Goal: Information Seeking & Learning: Learn about a topic

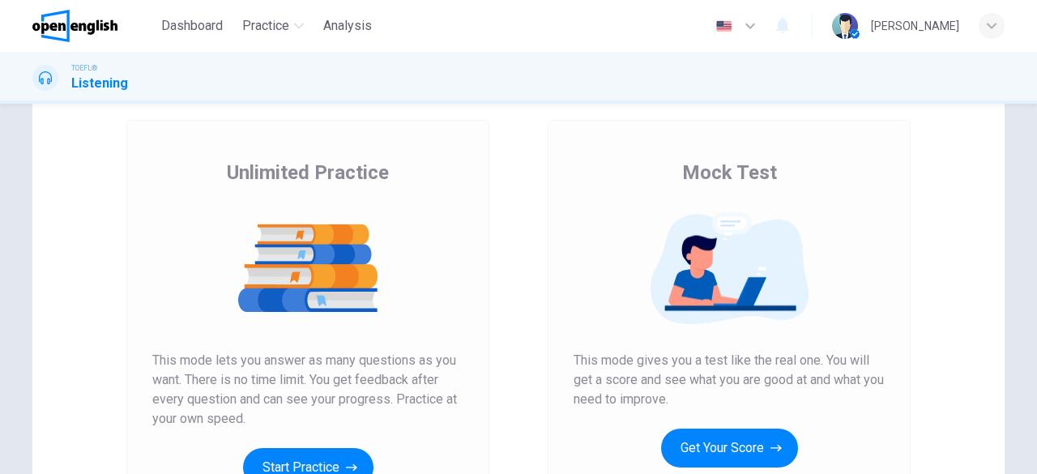
scroll to position [162, 0]
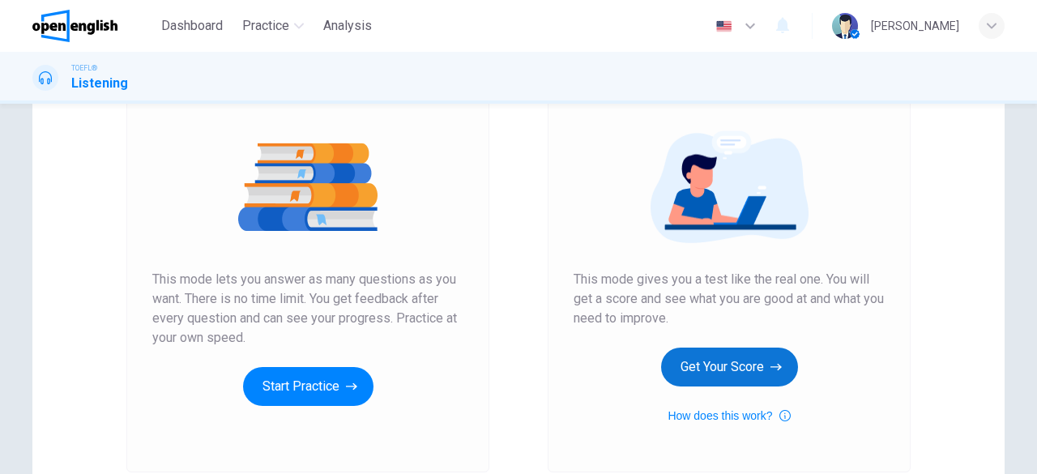
click at [780, 374] on button "Get Your Score" at bounding box center [729, 367] width 137 height 39
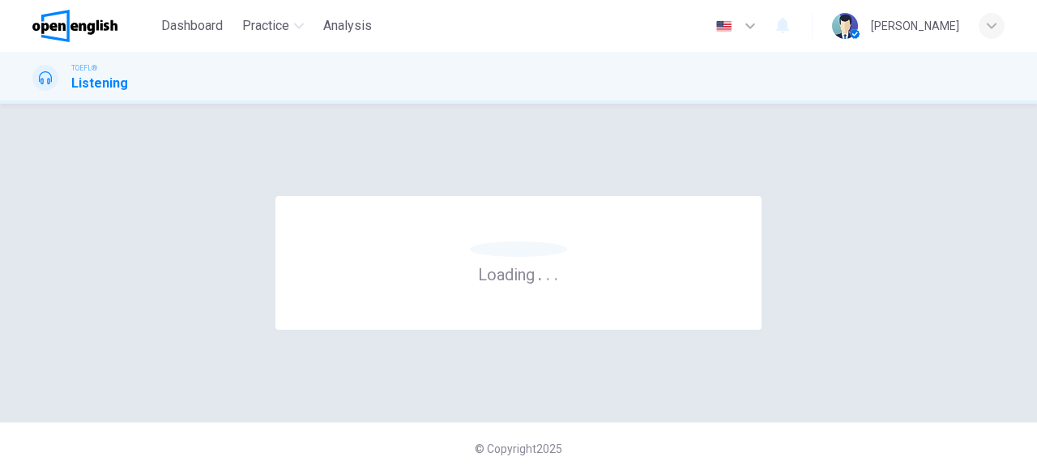
scroll to position [0, 0]
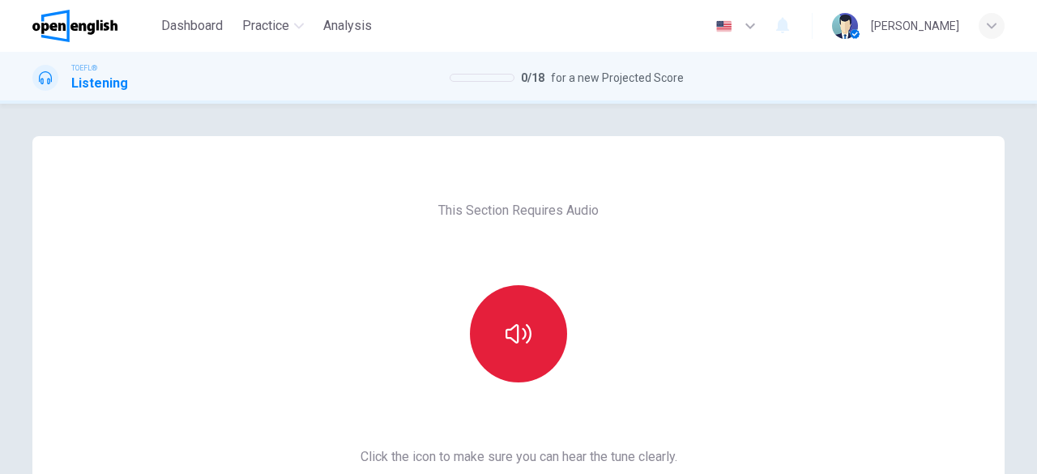
click at [533, 320] on button "button" at bounding box center [518, 333] width 97 height 97
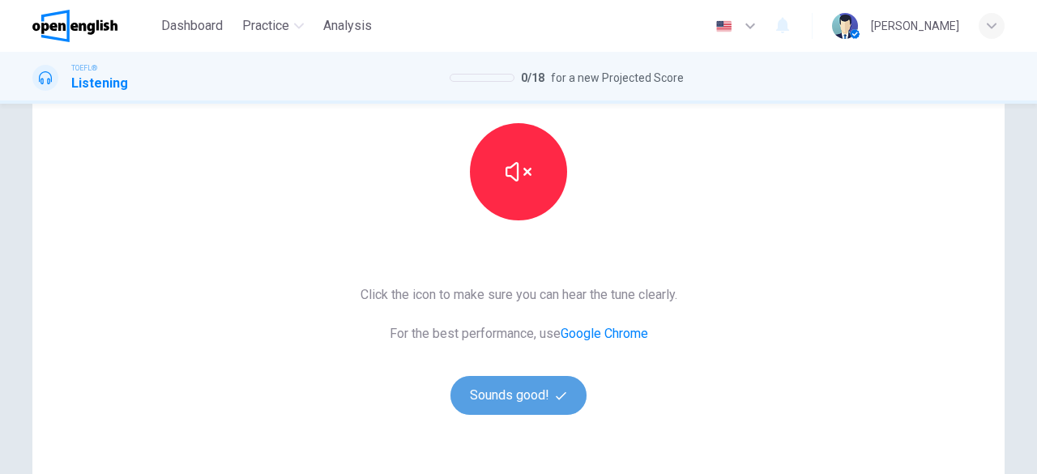
click at [547, 382] on button "Sounds good!" at bounding box center [519, 395] width 136 height 39
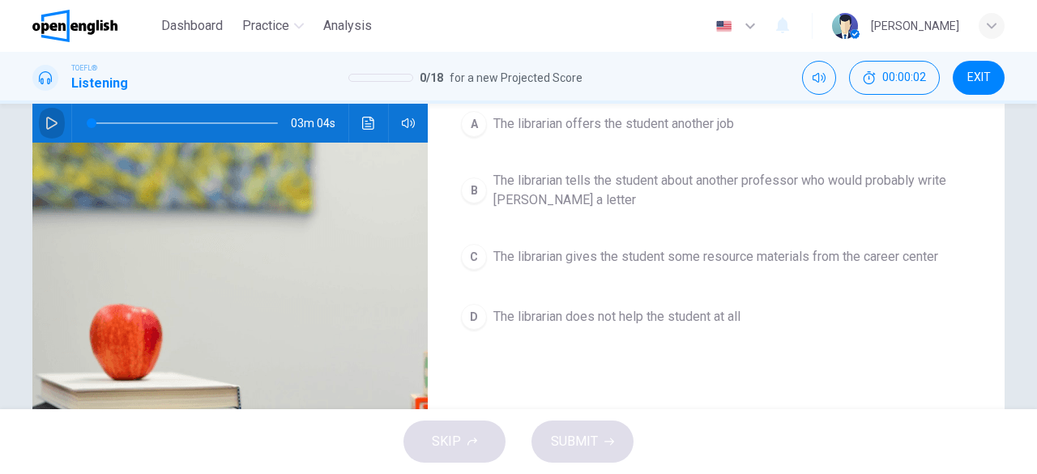
click at [57, 118] on button "button" at bounding box center [52, 123] width 26 height 39
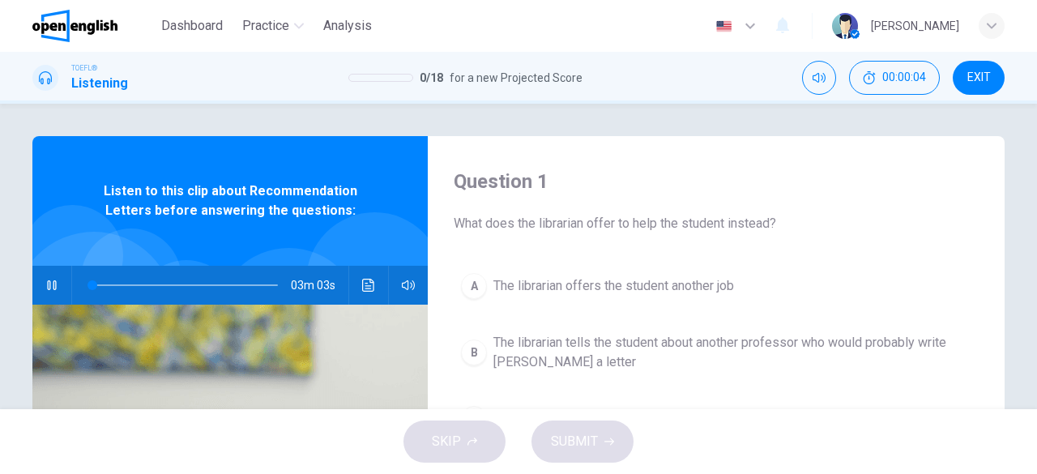
type input "*"
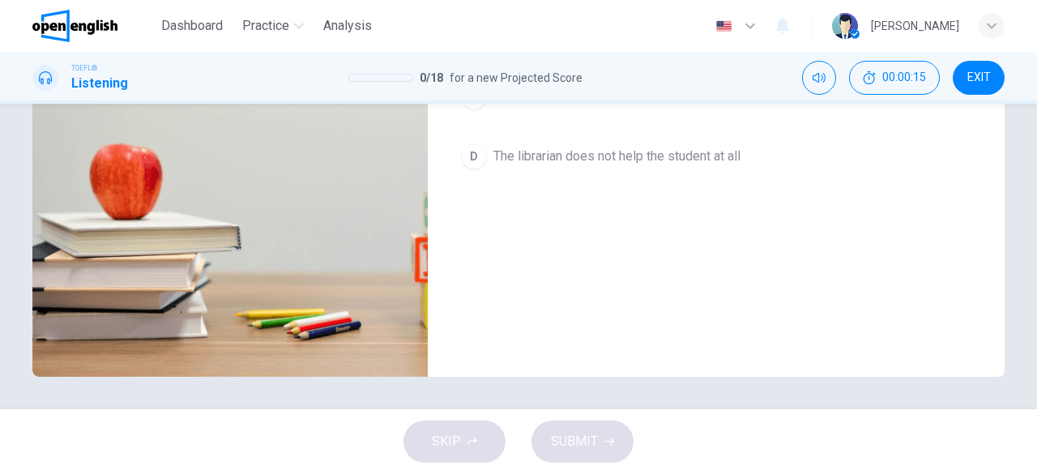
scroll to position [79, 0]
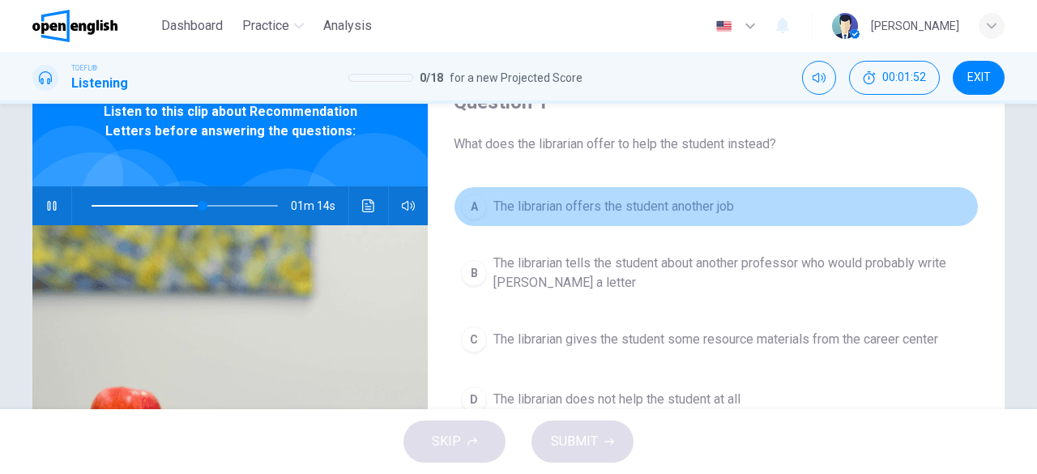
click at [644, 197] on span "The librarian offers the student another job" at bounding box center [614, 206] width 241 height 19
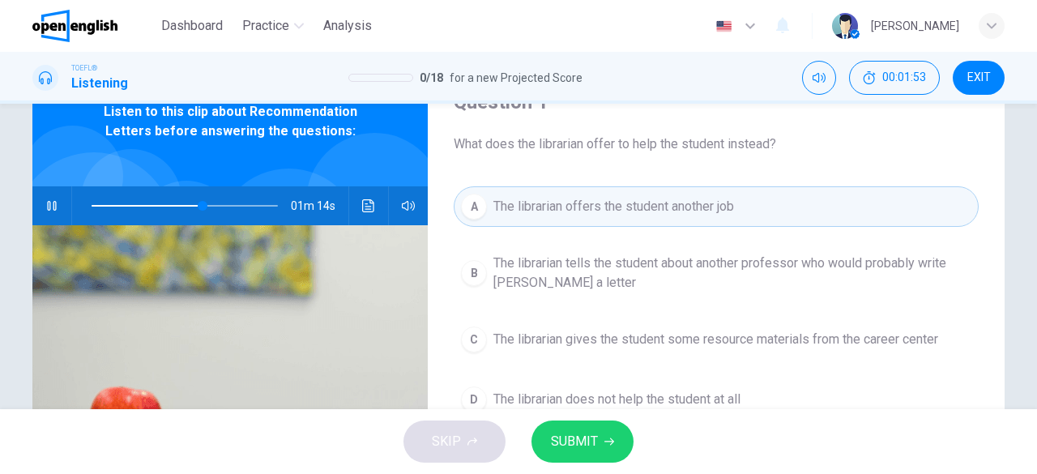
click at [575, 447] on span "SUBMIT" at bounding box center [574, 441] width 47 height 23
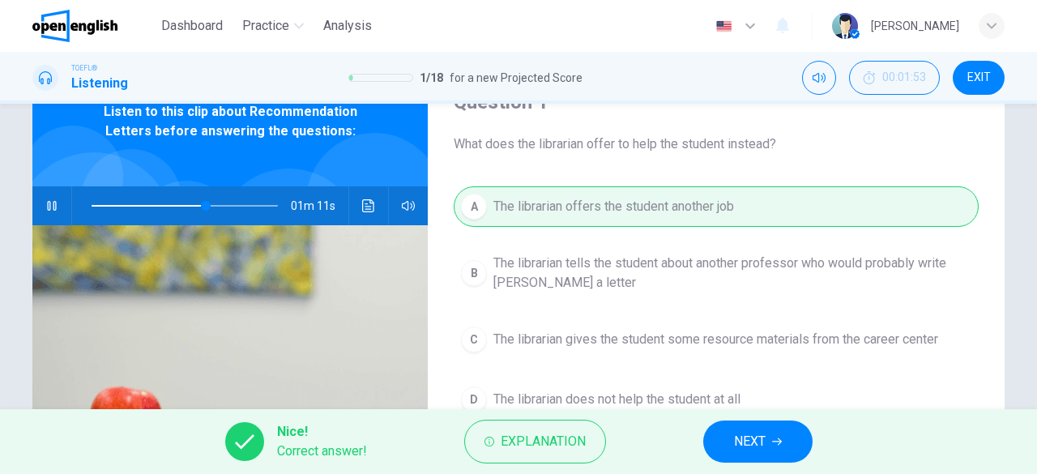
click at [763, 444] on span "NEXT" at bounding box center [750, 441] width 32 height 23
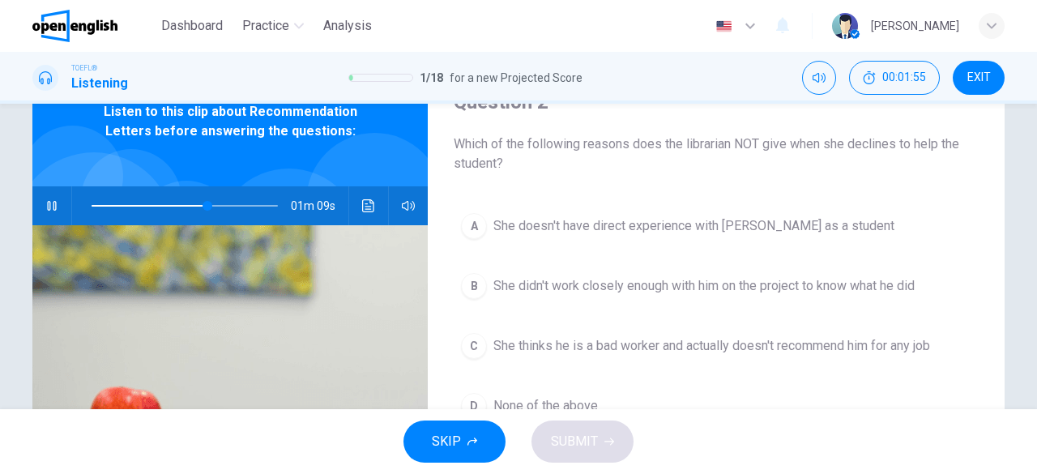
click at [57, 200] on button "button" at bounding box center [52, 205] width 26 height 39
click at [624, 338] on span "She thinks he is a bad worker and actually doesn't recommend him for any job" at bounding box center [712, 345] width 437 height 19
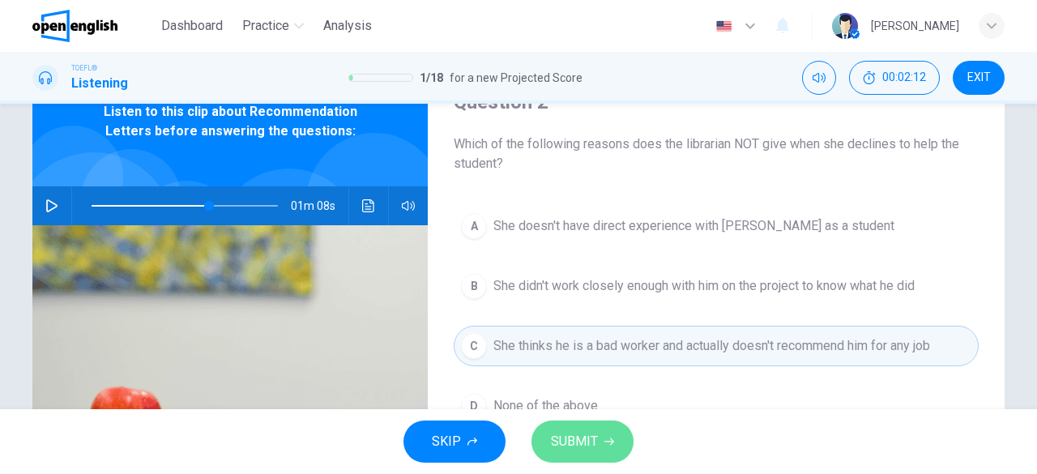
click at [604, 428] on button "SUBMIT" at bounding box center [583, 442] width 102 height 42
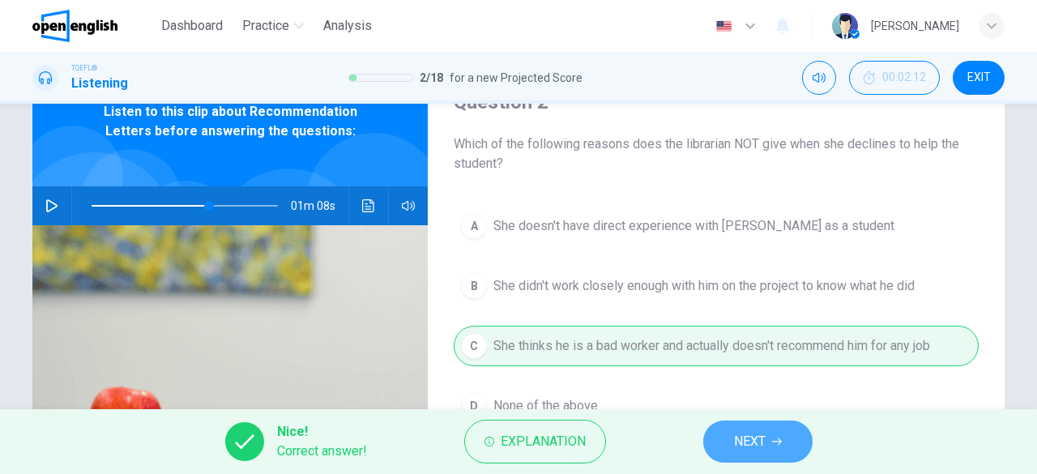
click at [722, 432] on button "NEXT" at bounding box center [758, 442] width 109 height 42
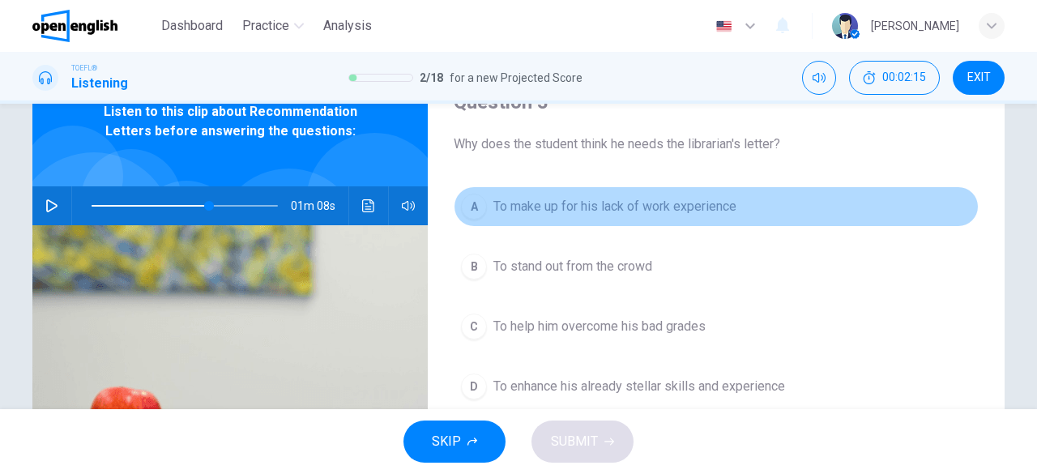
click at [474, 223] on button "A To make up for his lack of work experience" at bounding box center [716, 206] width 525 height 41
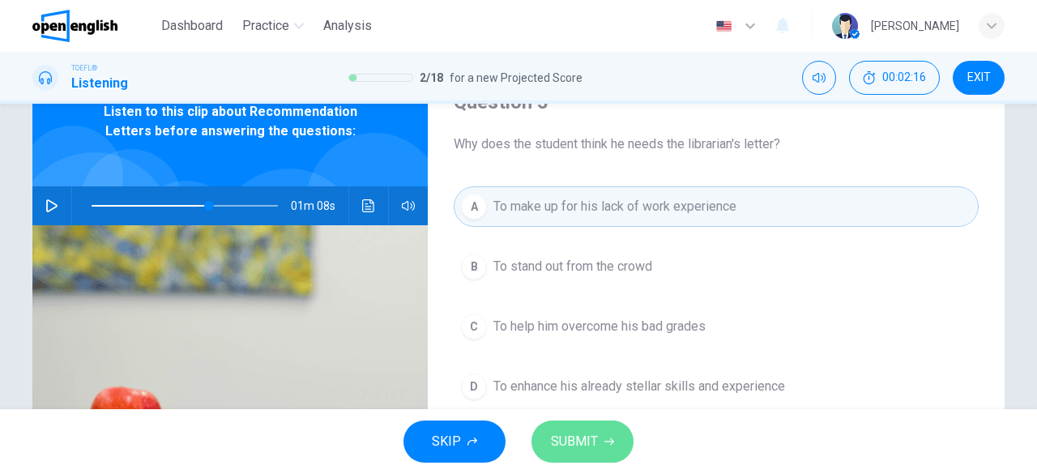
click at [614, 427] on button "SUBMIT" at bounding box center [583, 442] width 102 height 42
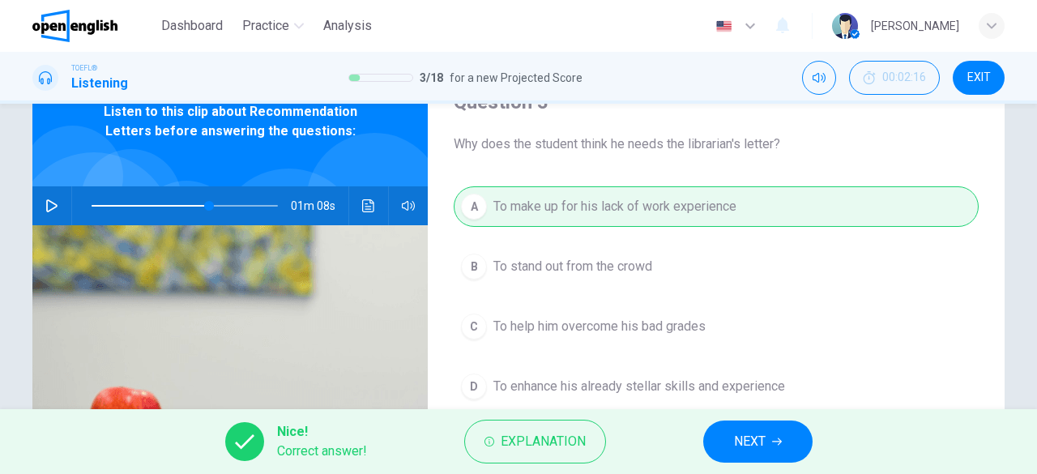
click at [704, 434] on div "Nice! Correct answer! Explanation NEXT" at bounding box center [518, 441] width 1037 height 65
click at [705, 434] on button "NEXT" at bounding box center [758, 442] width 109 height 42
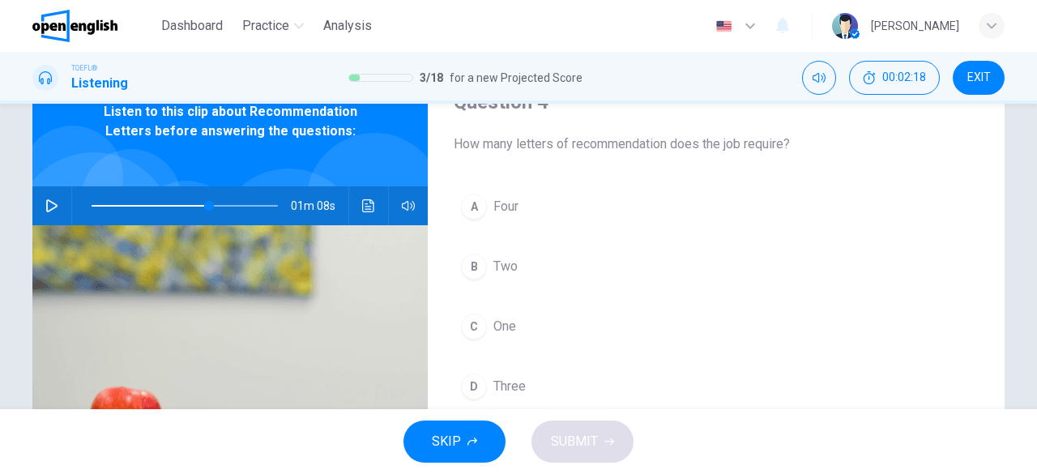
click at [511, 320] on span "One" at bounding box center [505, 326] width 23 height 19
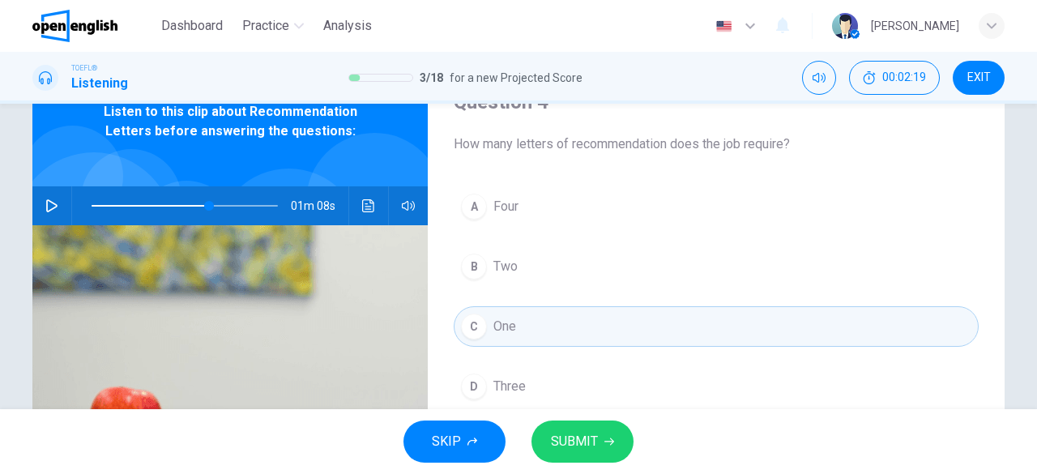
click at [584, 429] on button "SUBMIT" at bounding box center [583, 442] width 102 height 42
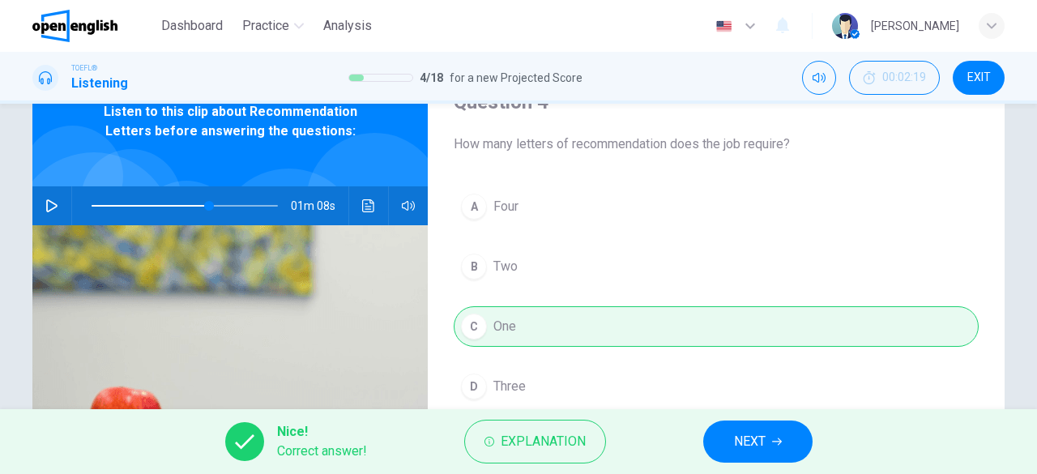
click at [746, 430] on span "NEXT" at bounding box center [750, 441] width 32 height 23
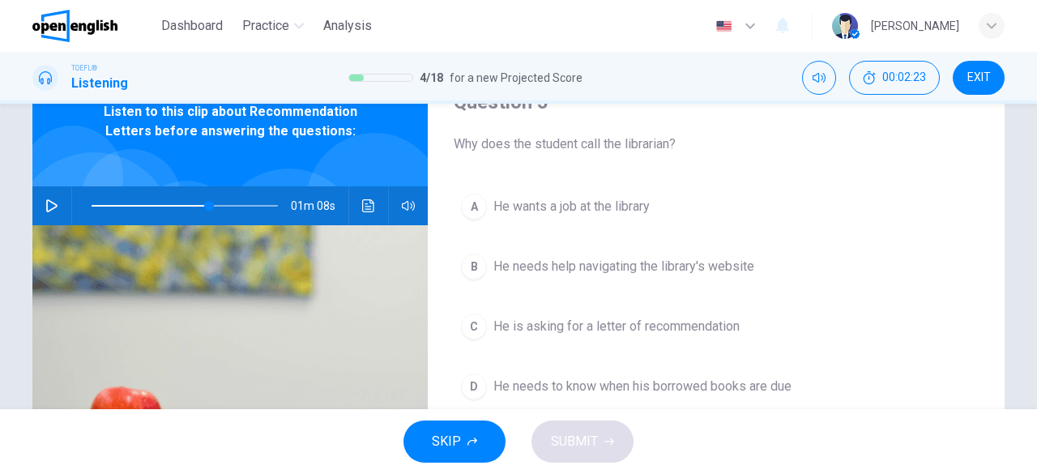
click at [566, 320] on span "He is asking for a letter of recommendation" at bounding box center [617, 326] width 246 height 19
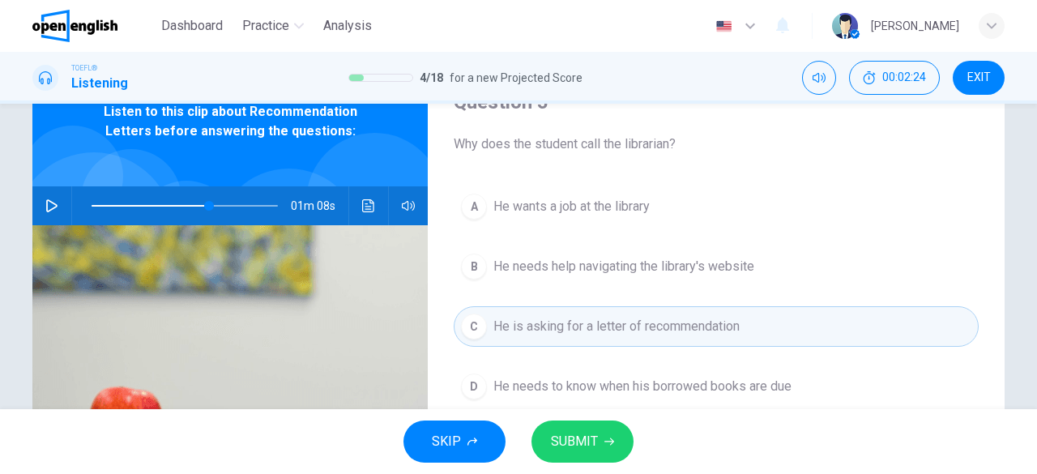
click at [595, 428] on button "SUBMIT" at bounding box center [583, 442] width 102 height 42
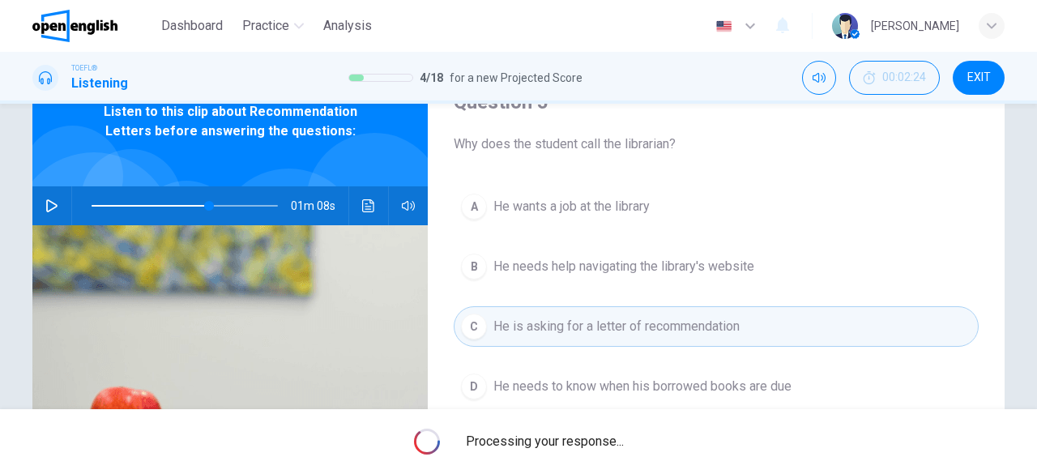
type input "**"
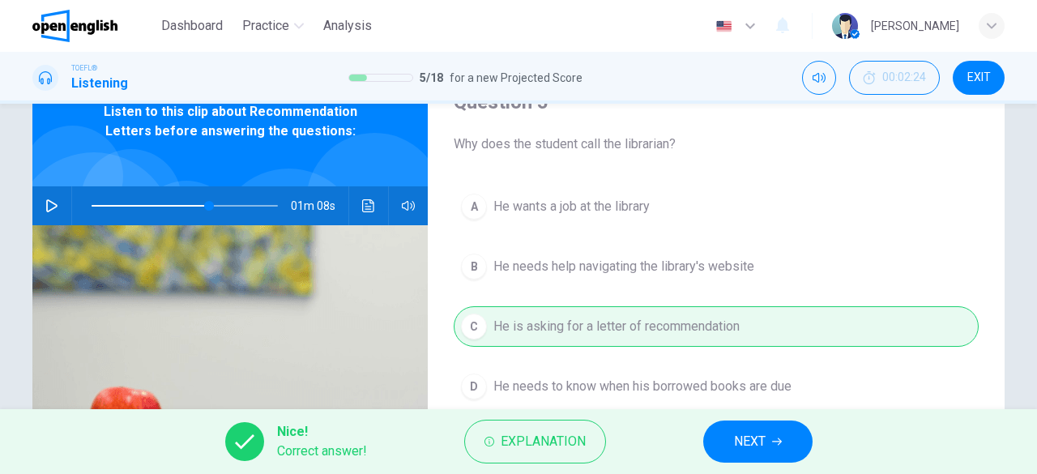
click at [725, 438] on button "NEXT" at bounding box center [758, 442] width 109 height 42
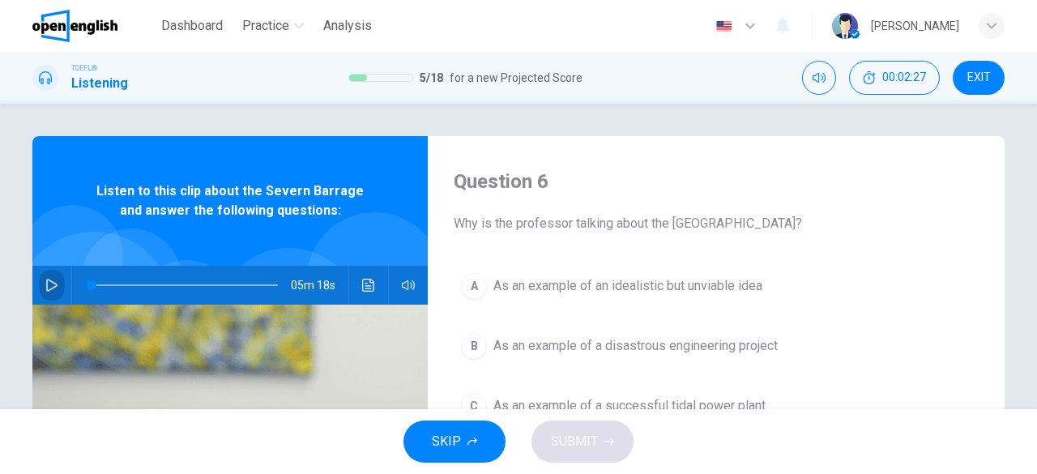
click at [55, 289] on button "button" at bounding box center [52, 285] width 26 height 39
type input "*"
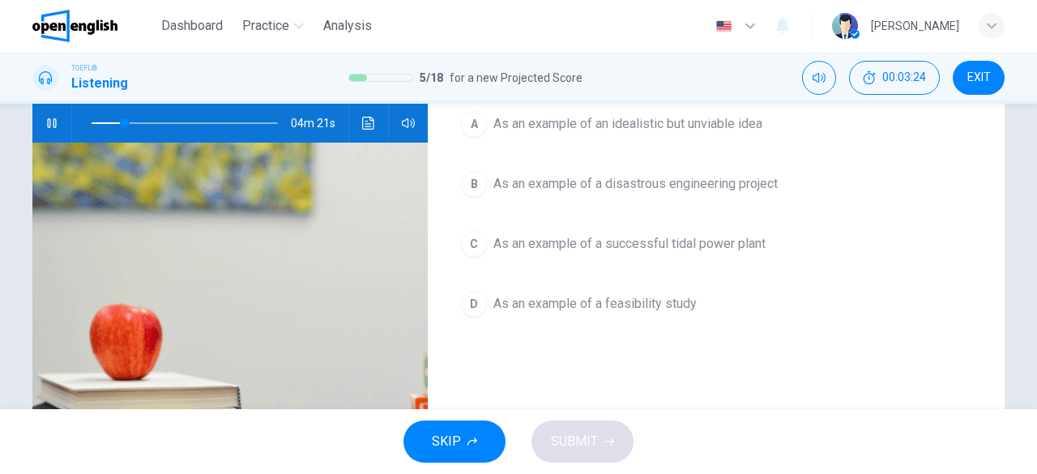
scroll to position [81, 0]
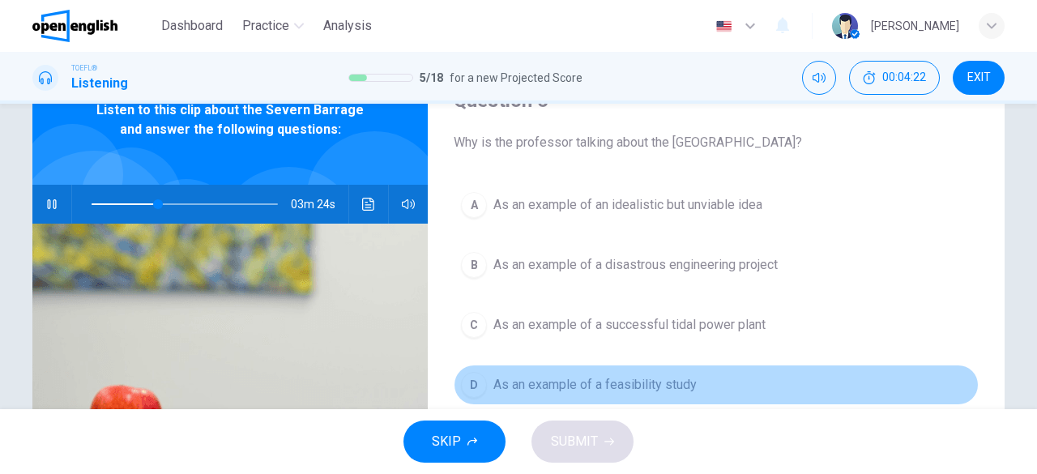
click at [646, 386] on span "As an example of a feasibility study" at bounding box center [595, 384] width 203 height 19
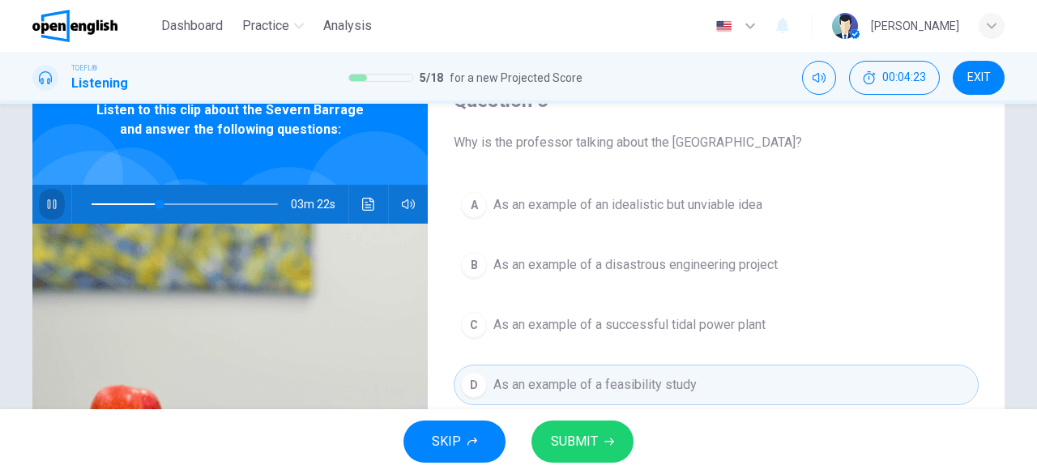
click at [45, 210] on icon "button" at bounding box center [51, 204] width 13 height 13
click at [559, 431] on span "SUBMIT" at bounding box center [574, 441] width 47 height 23
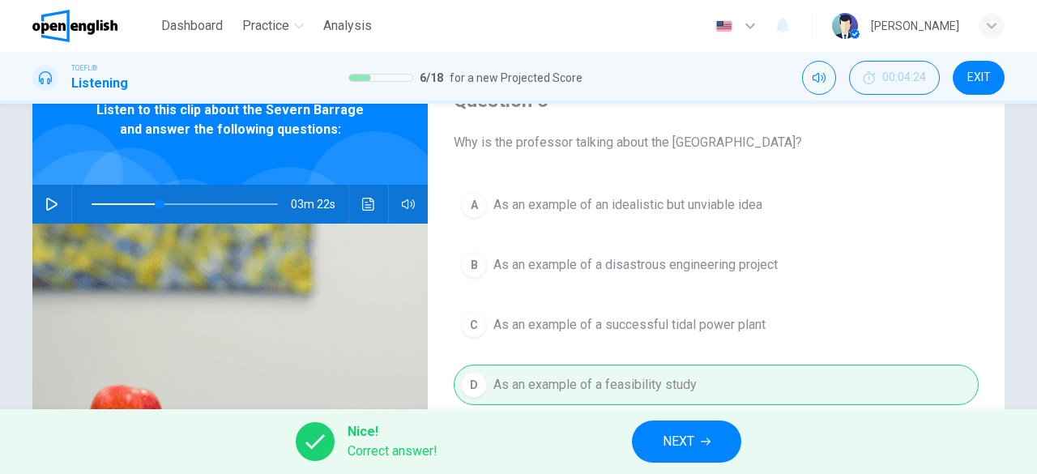
click at [679, 430] on button "NEXT" at bounding box center [686, 442] width 109 height 42
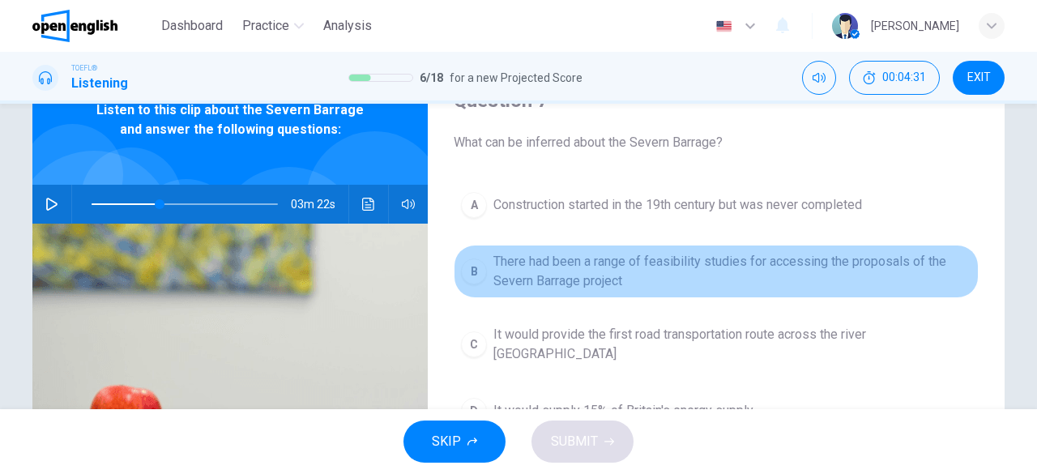
click at [579, 273] on span "There had been a range of feasibility studies for accessing the proposals of th…" at bounding box center [733, 271] width 478 height 39
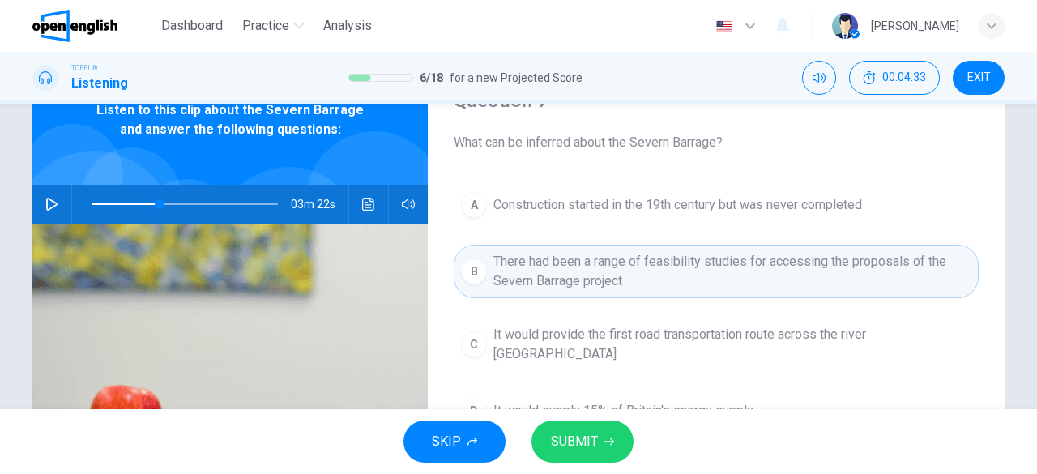
click at [569, 434] on span "SUBMIT" at bounding box center [574, 441] width 47 height 23
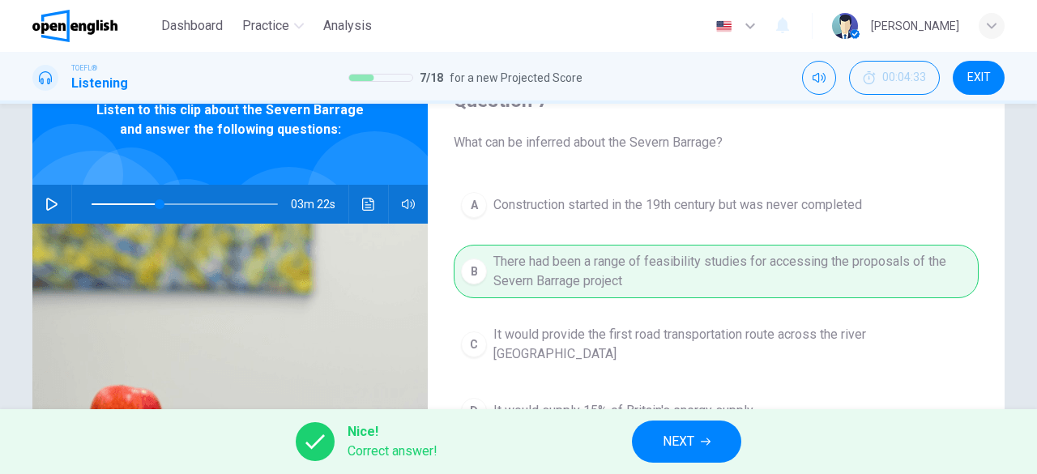
click at [698, 451] on button "NEXT" at bounding box center [686, 442] width 109 height 42
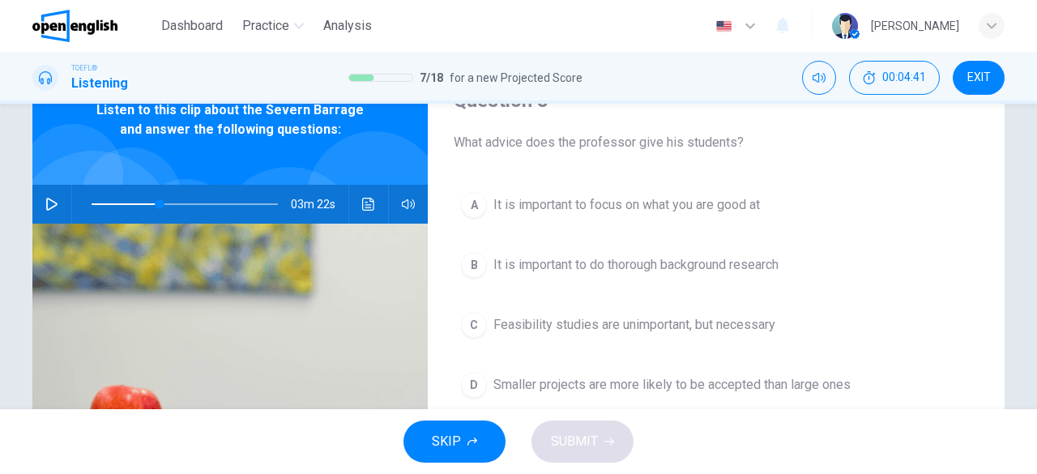
click at [46, 195] on button "button" at bounding box center [52, 204] width 26 height 39
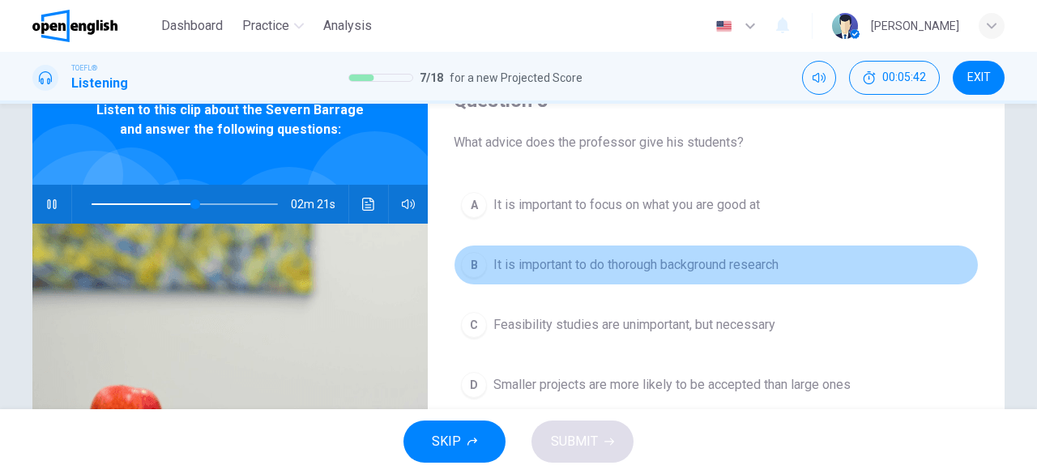
click at [537, 268] on span "It is important to do thorough background research" at bounding box center [636, 264] width 285 height 19
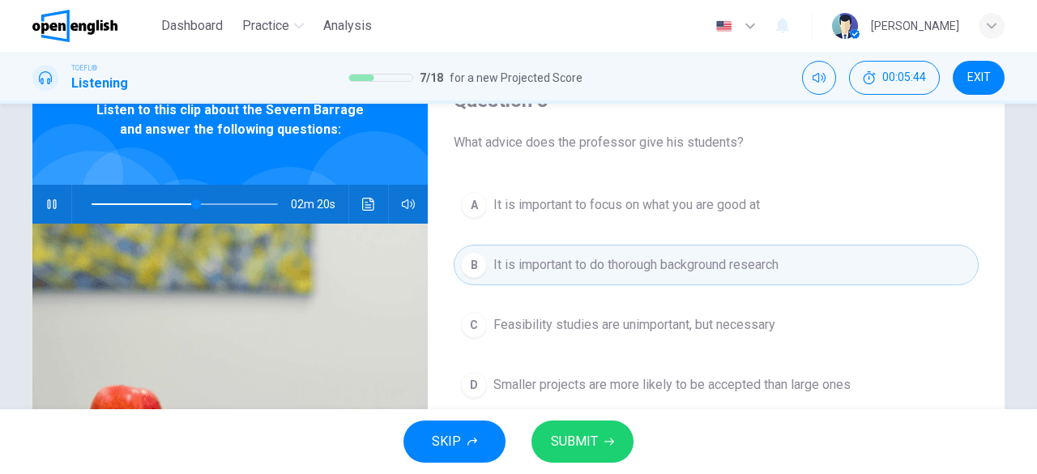
click at [551, 443] on span "SUBMIT" at bounding box center [574, 441] width 47 height 23
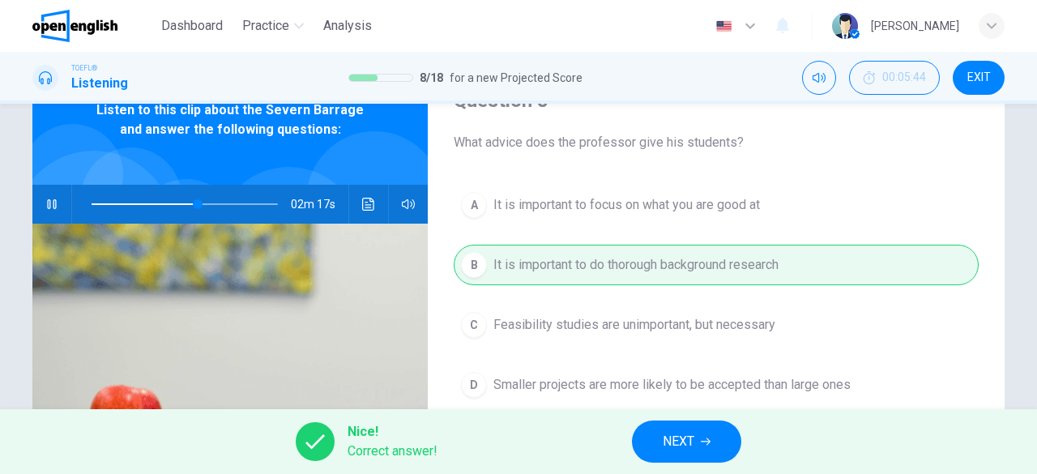
click at [45, 210] on icon "button" at bounding box center [51, 204] width 13 height 13
click at [668, 417] on div "Nice! Correct answer! NEXT" at bounding box center [518, 441] width 1037 height 65
click at [677, 431] on span "NEXT" at bounding box center [679, 441] width 32 height 23
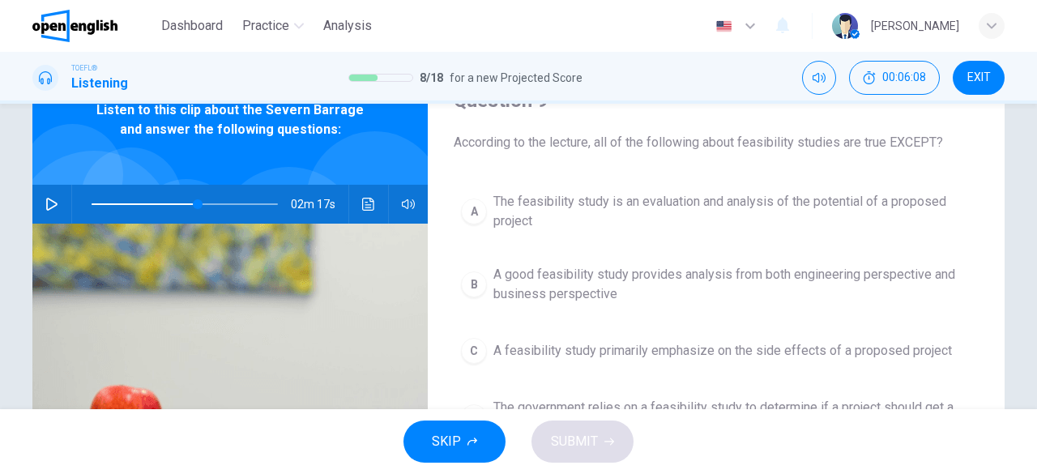
click at [53, 210] on icon "button" at bounding box center [51, 204] width 13 height 13
type input "*"
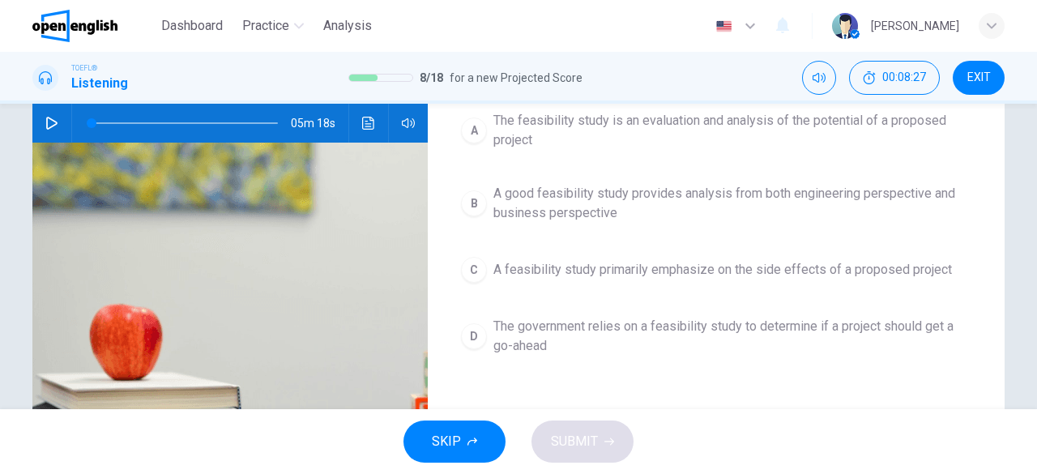
click at [712, 275] on span "A feasibility study primarily emphasize on the side effects of a proposed proje…" at bounding box center [723, 269] width 459 height 19
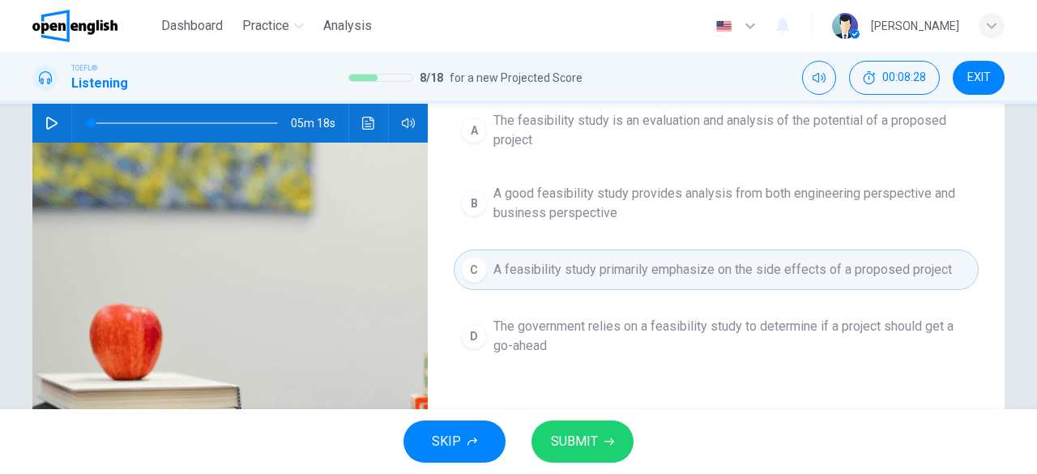
click at [592, 438] on span "SUBMIT" at bounding box center [574, 441] width 47 height 23
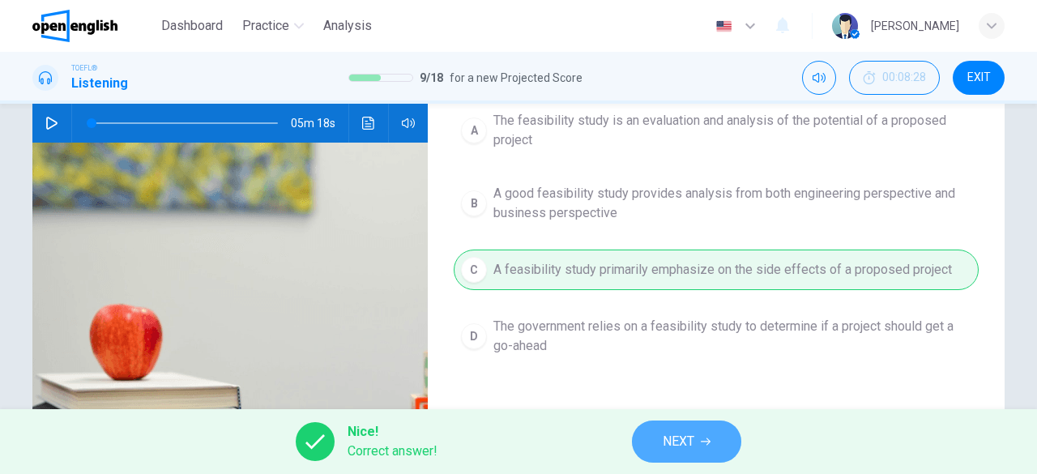
click at [691, 460] on button "NEXT" at bounding box center [686, 442] width 109 height 42
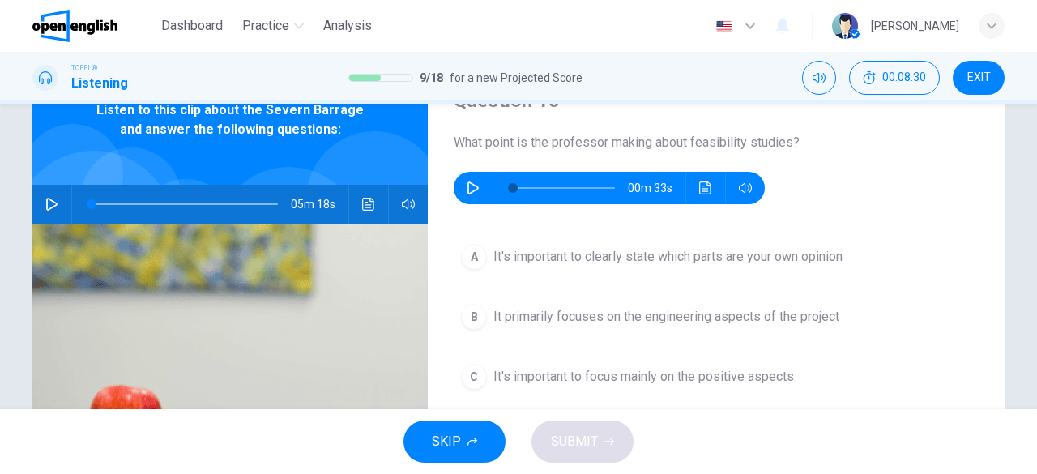
scroll to position [0, 0]
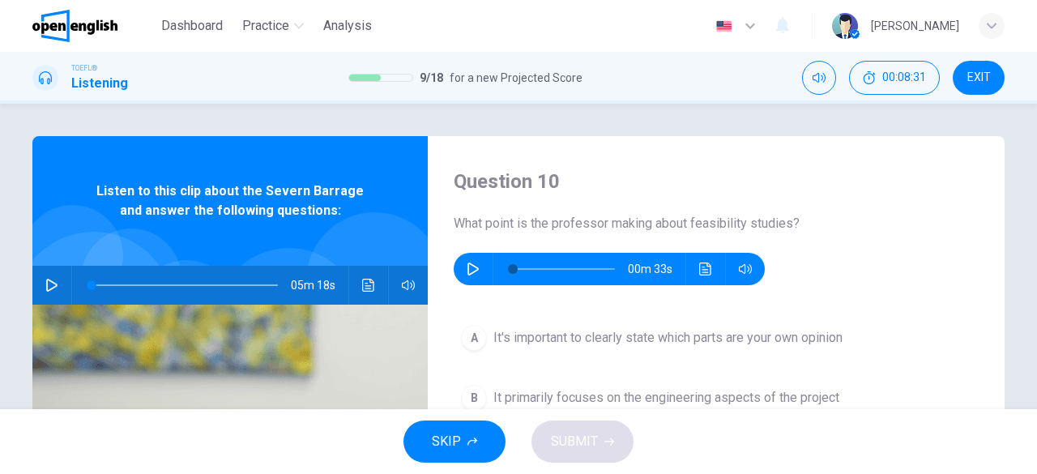
click at [468, 273] on icon "button" at bounding box center [473, 269] width 11 height 13
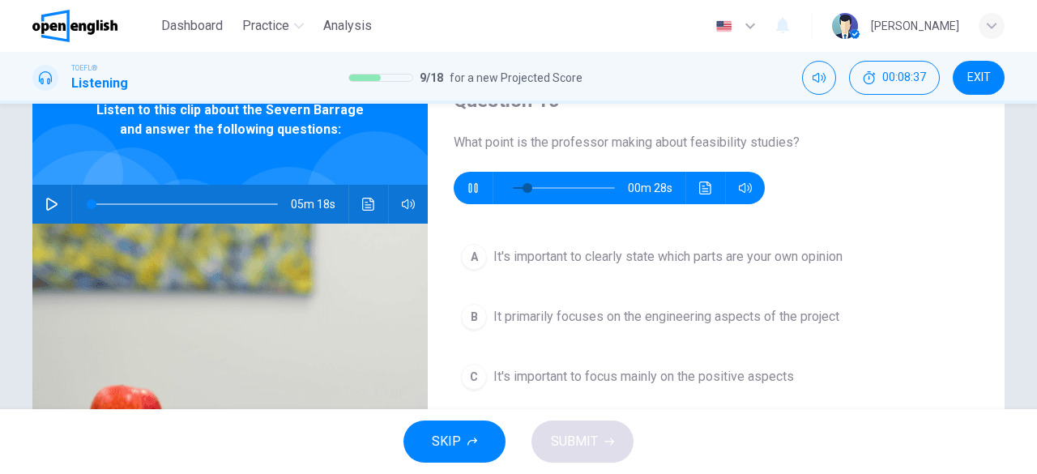
scroll to position [162, 0]
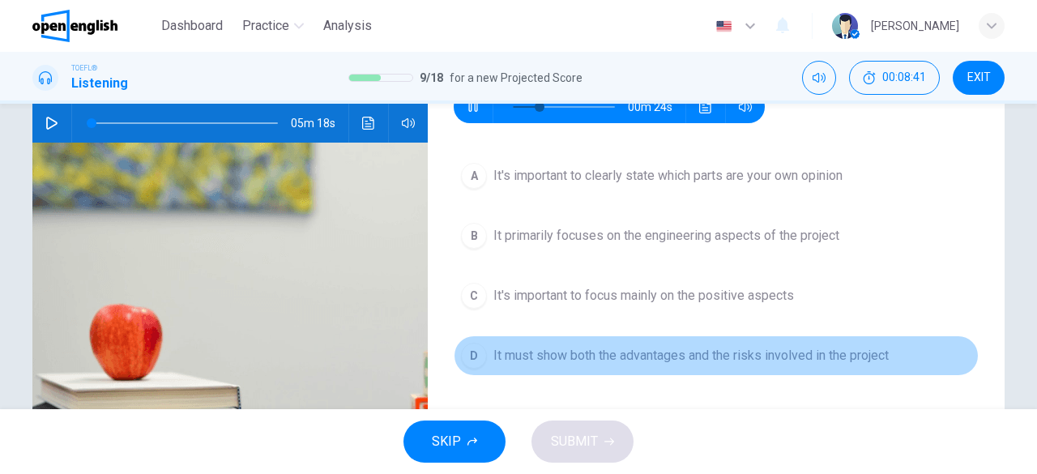
click at [622, 351] on span "It must show both the advantages and the risks involved in the project" at bounding box center [692, 355] width 396 height 19
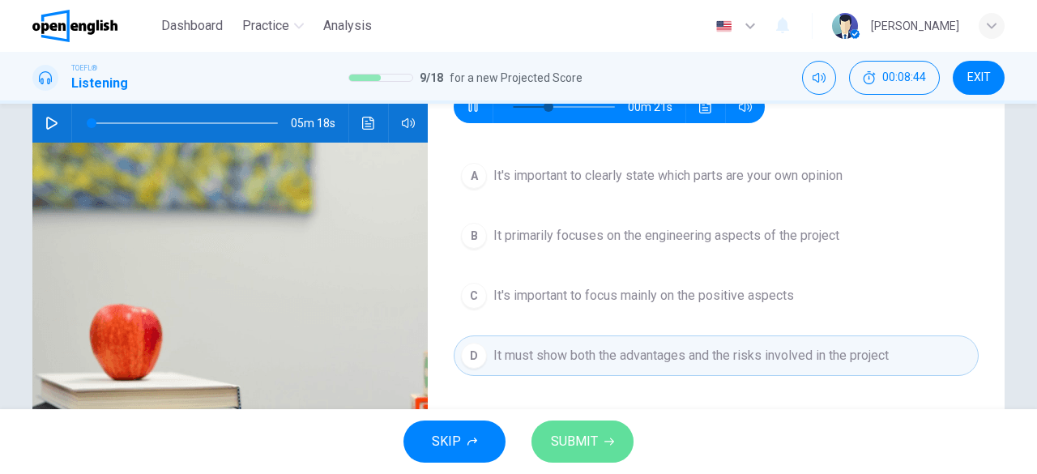
click at [606, 430] on button "SUBMIT" at bounding box center [583, 442] width 102 height 42
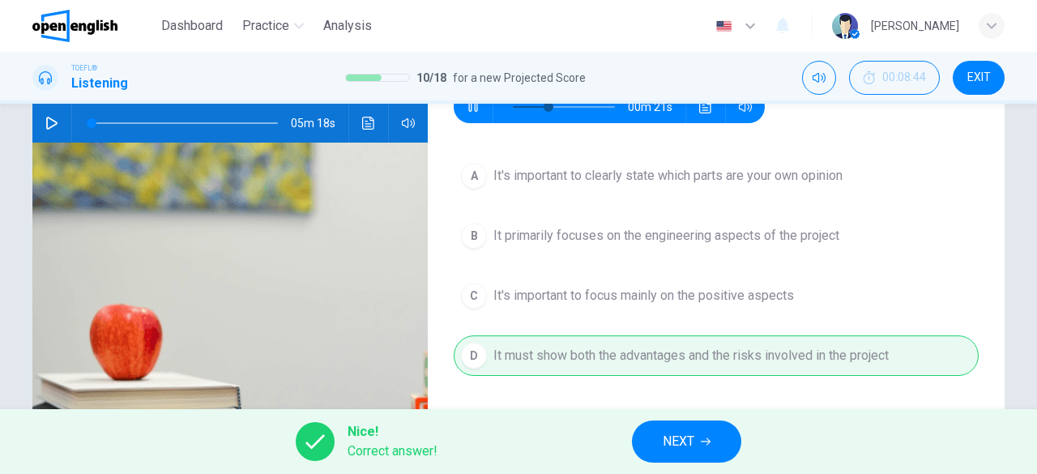
type input "**"
click at [651, 438] on button "NEXT" at bounding box center [686, 442] width 109 height 42
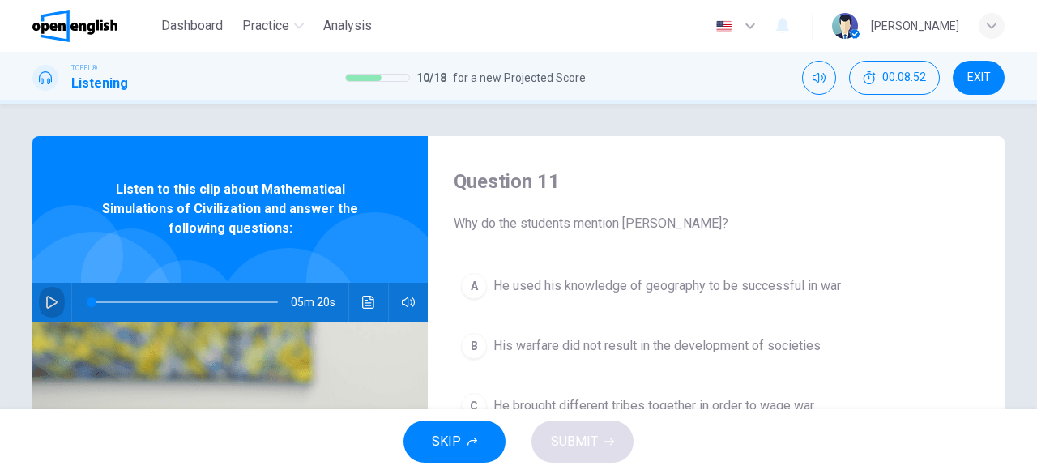
click at [45, 304] on icon "button" at bounding box center [51, 302] width 13 height 13
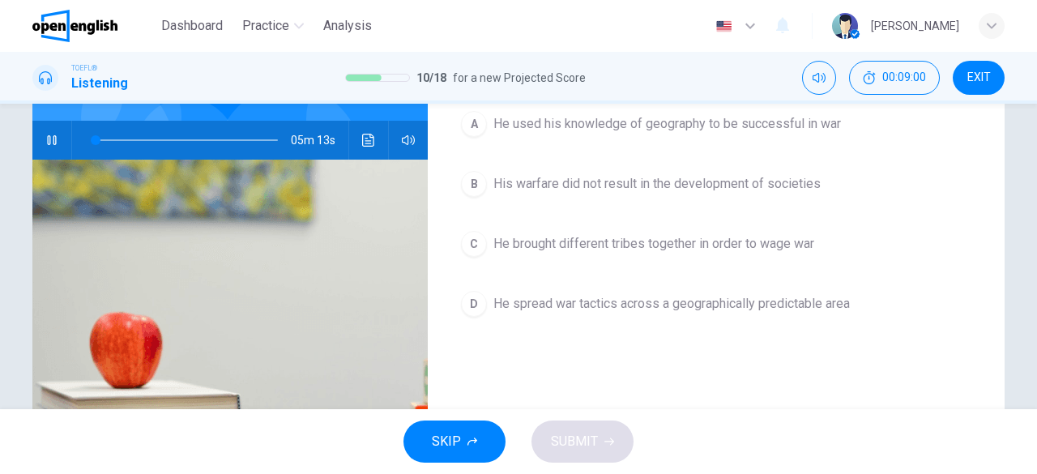
scroll to position [81, 0]
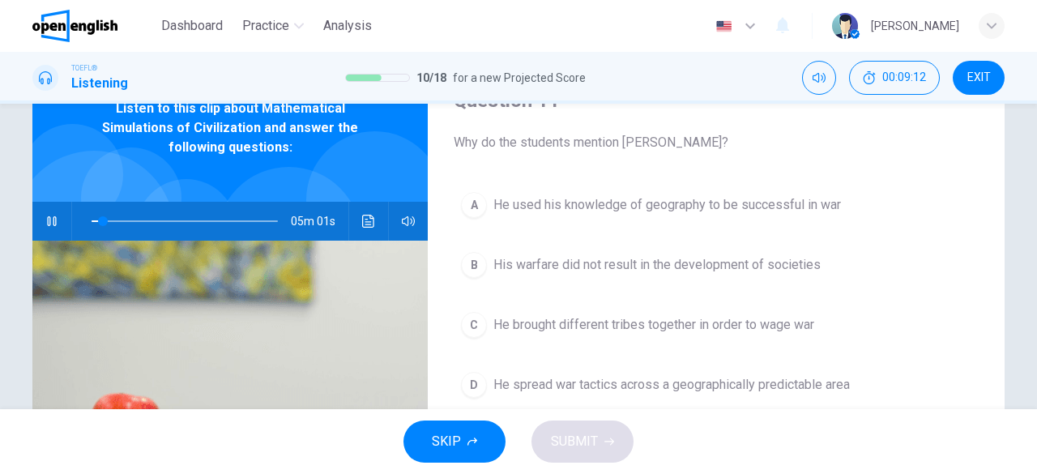
type input "*"
click at [50, 223] on icon "button" at bounding box center [51, 221] width 13 height 13
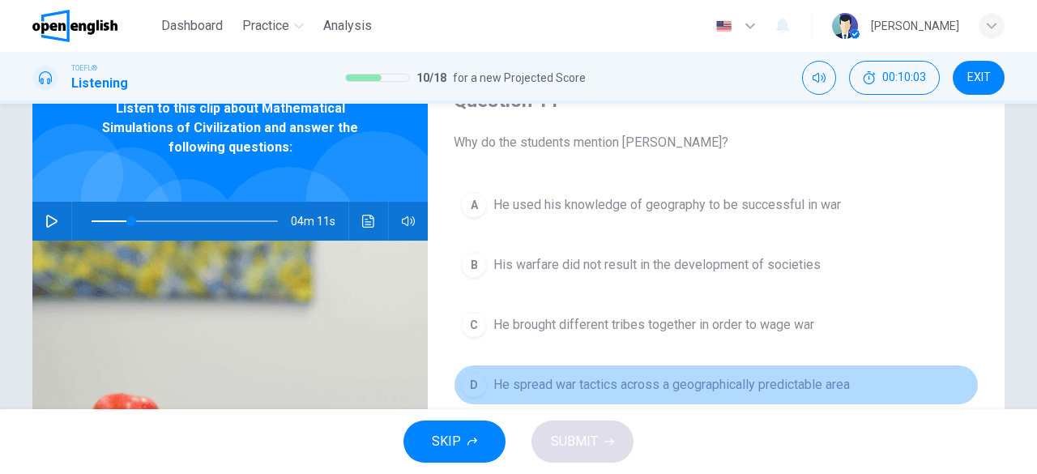
click at [656, 388] on span "He spread war tactics across a geographically predictable area" at bounding box center [672, 384] width 357 height 19
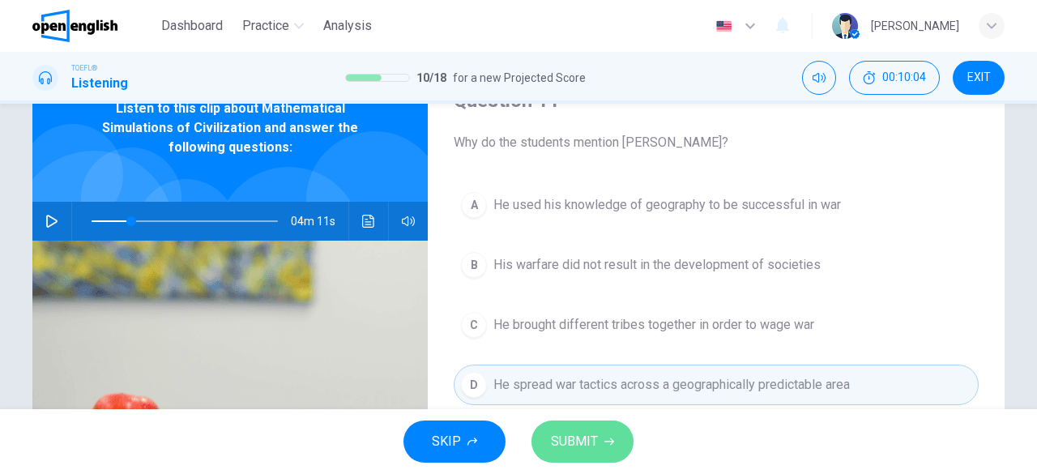
click at [603, 433] on button "SUBMIT" at bounding box center [583, 442] width 102 height 42
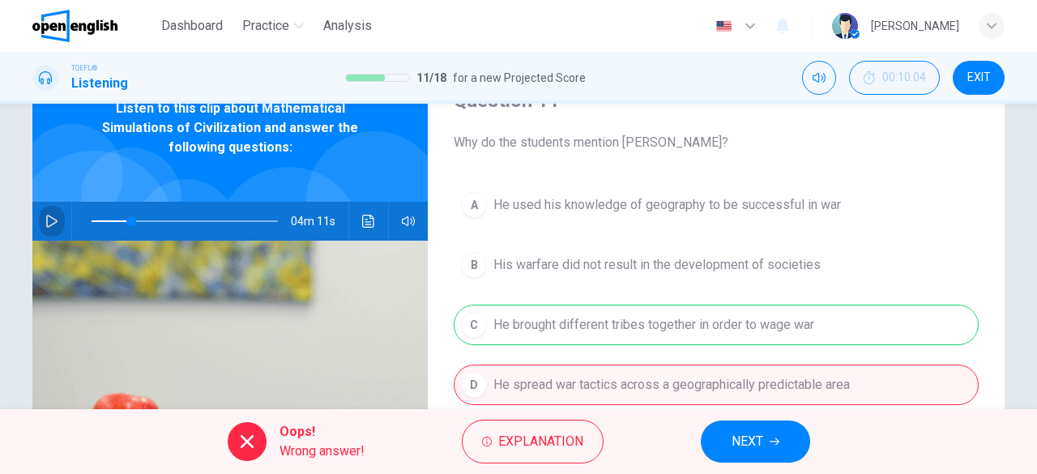
click at [55, 222] on button "button" at bounding box center [52, 221] width 26 height 39
click at [735, 426] on button "NEXT" at bounding box center [755, 442] width 109 height 42
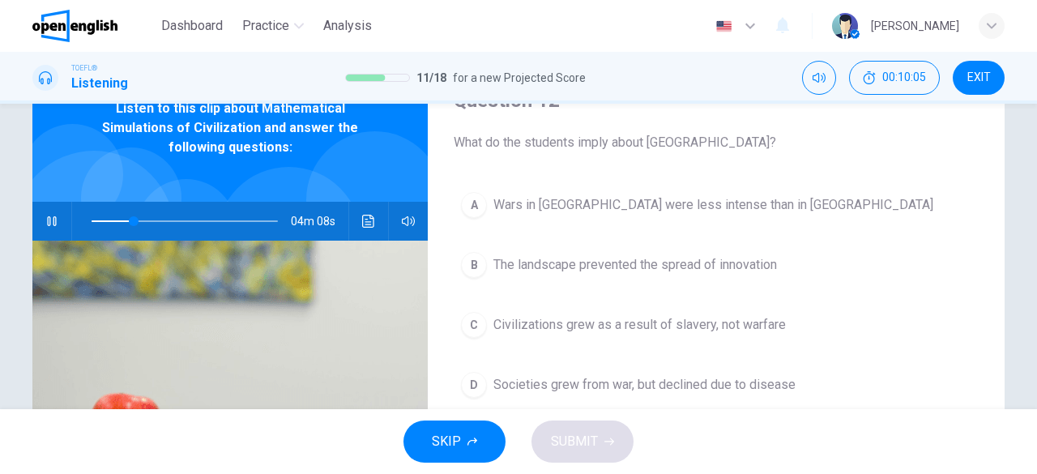
click at [53, 220] on icon "button" at bounding box center [51, 221] width 13 height 13
click at [50, 225] on icon "button" at bounding box center [51, 221] width 13 height 13
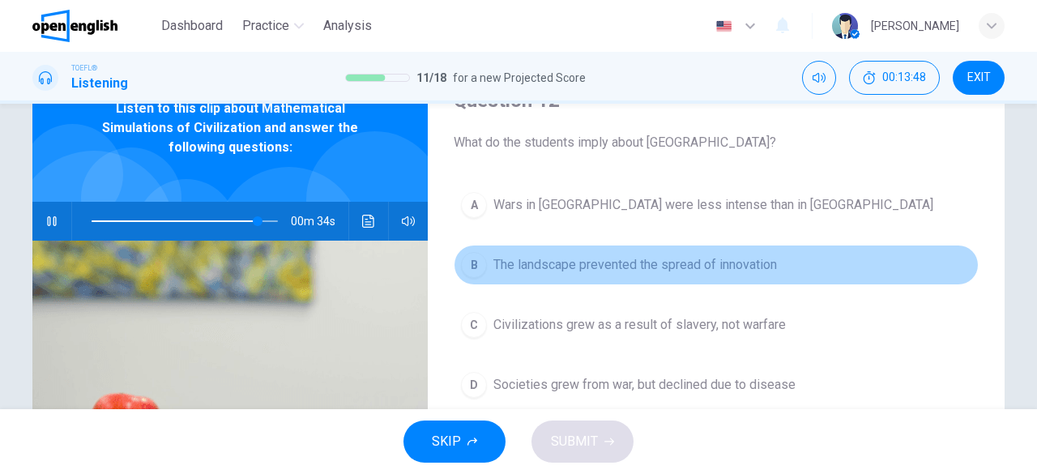
click at [591, 268] on span "The landscape prevented the spread of innovation" at bounding box center [636, 264] width 284 height 19
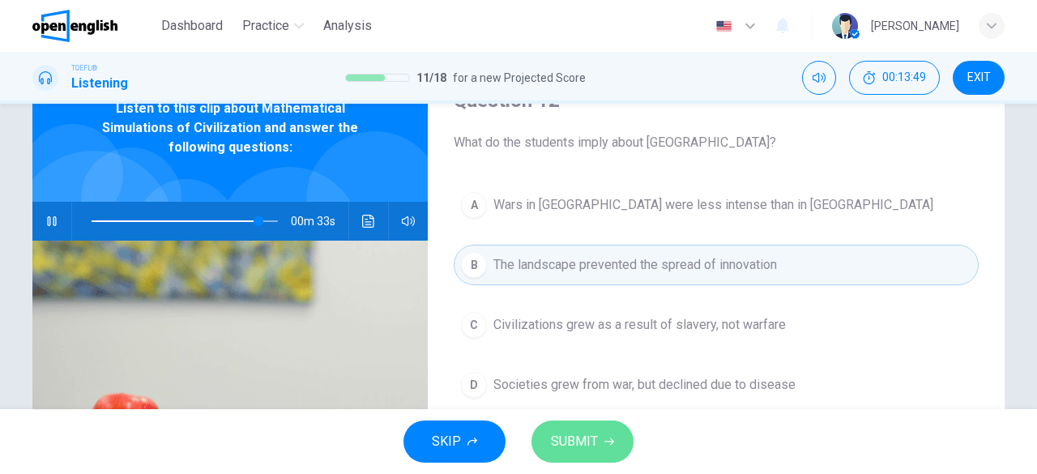
click at [591, 424] on button "SUBMIT" at bounding box center [583, 442] width 102 height 42
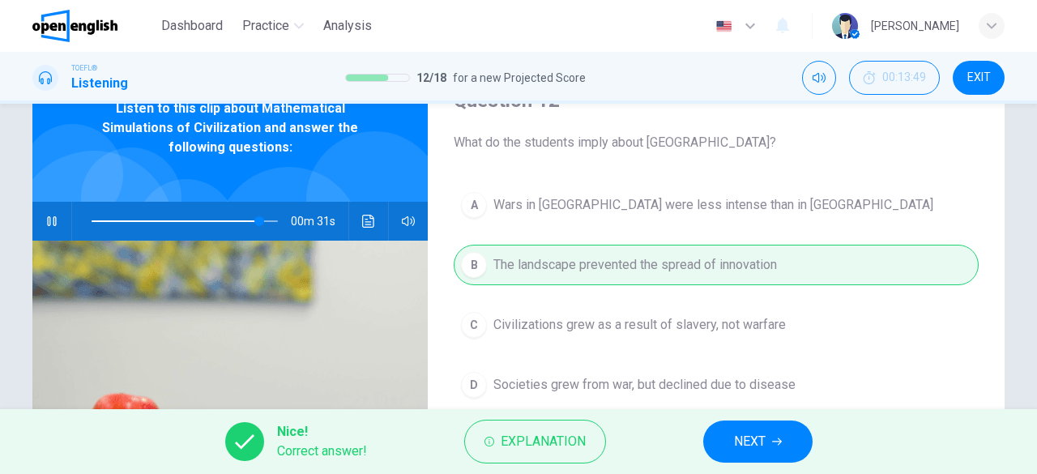
click at [725, 437] on button "NEXT" at bounding box center [758, 442] width 109 height 42
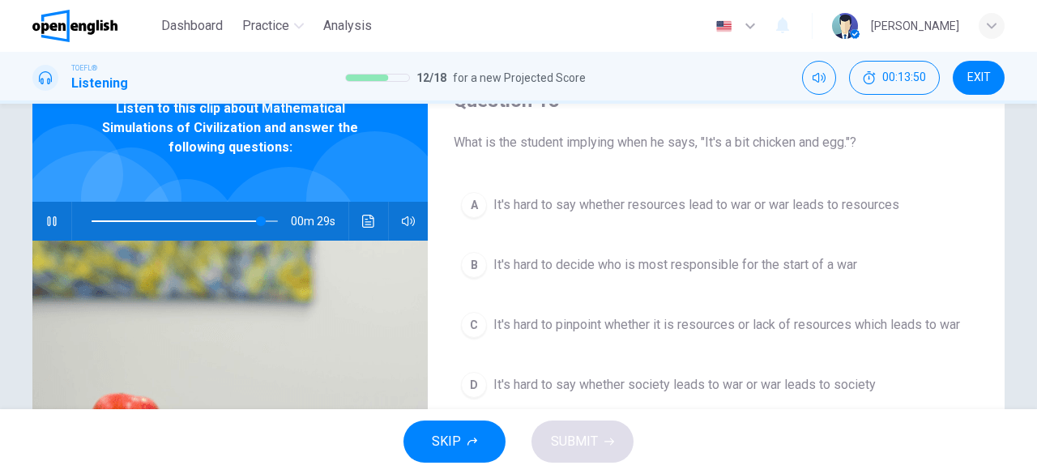
click at [60, 219] on button "button" at bounding box center [52, 221] width 26 height 39
click at [722, 321] on span "It's hard to pinpoint whether it is resources or lack of resources which leads …" at bounding box center [727, 324] width 467 height 19
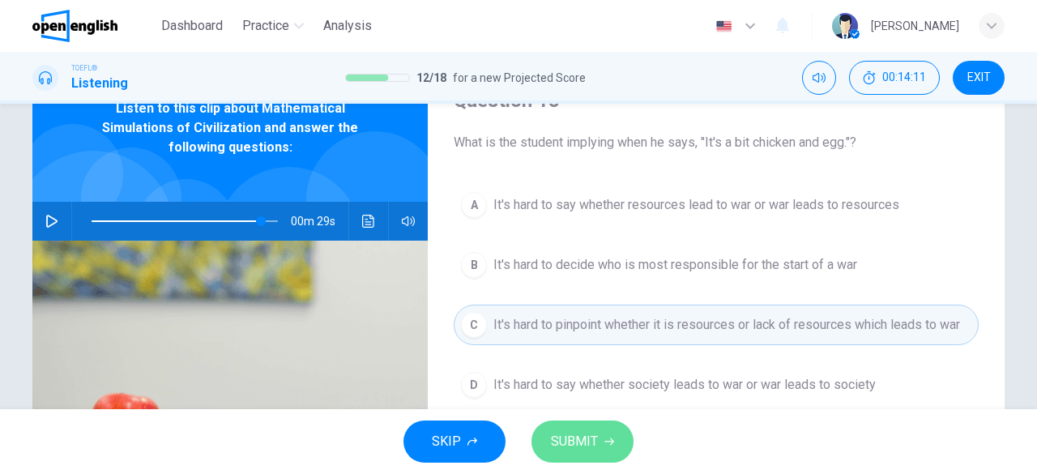
click at [603, 426] on button "SUBMIT" at bounding box center [583, 442] width 102 height 42
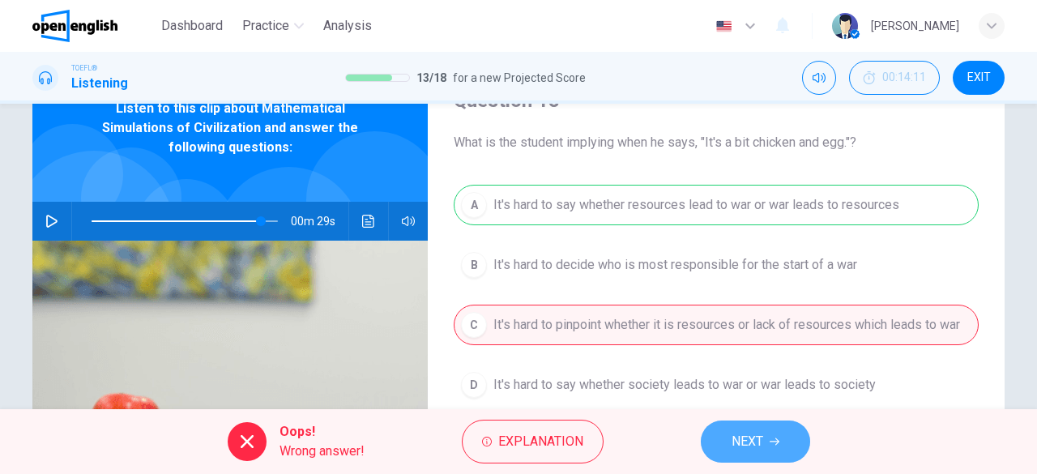
click at [759, 433] on span "NEXT" at bounding box center [748, 441] width 32 height 23
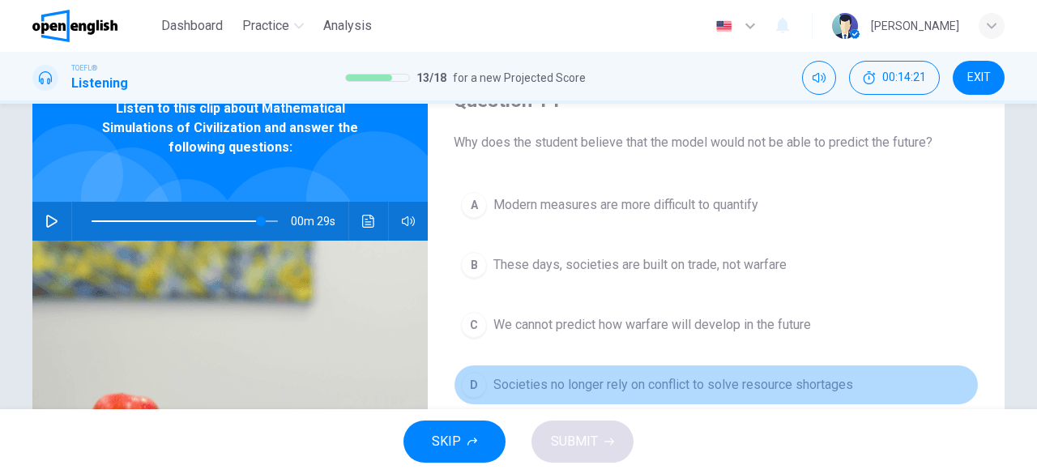
click at [734, 380] on span "Societies no longer rely on conflict to solve resource shortages" at bounding box center [674, 384] width 360 height 19
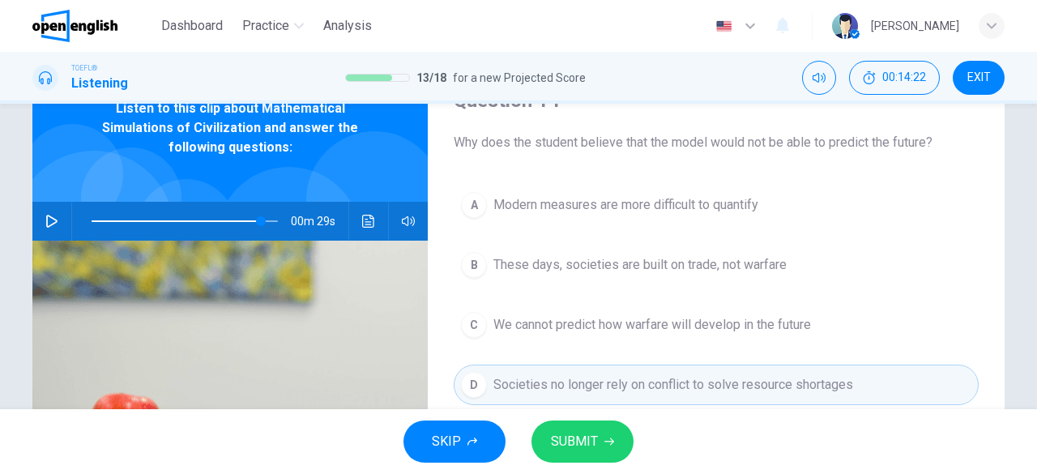
click at [599, 435] on button "SUBMIT" at bounding box center [583, 442] width 102 height 42
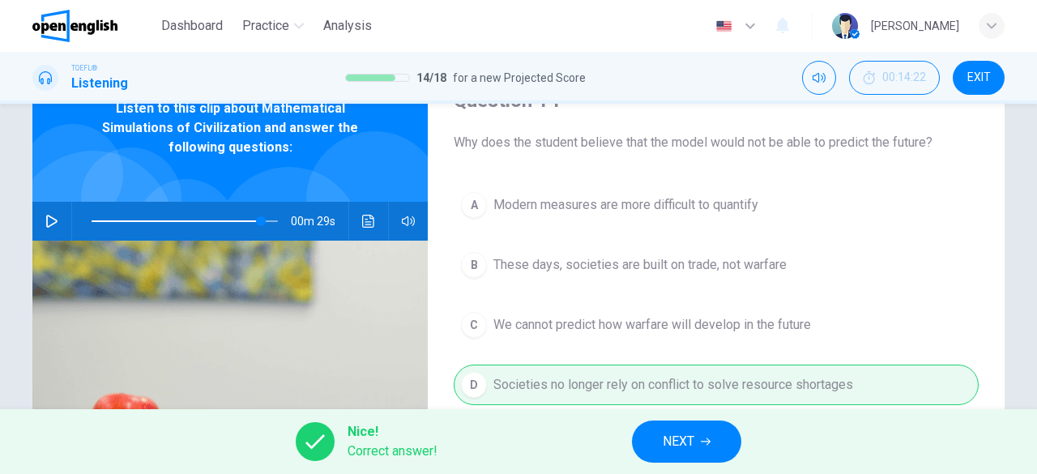
click at [659, 447] on button "NEXT" at bounding box center [686, 442] width 109 height 42
type input "**"
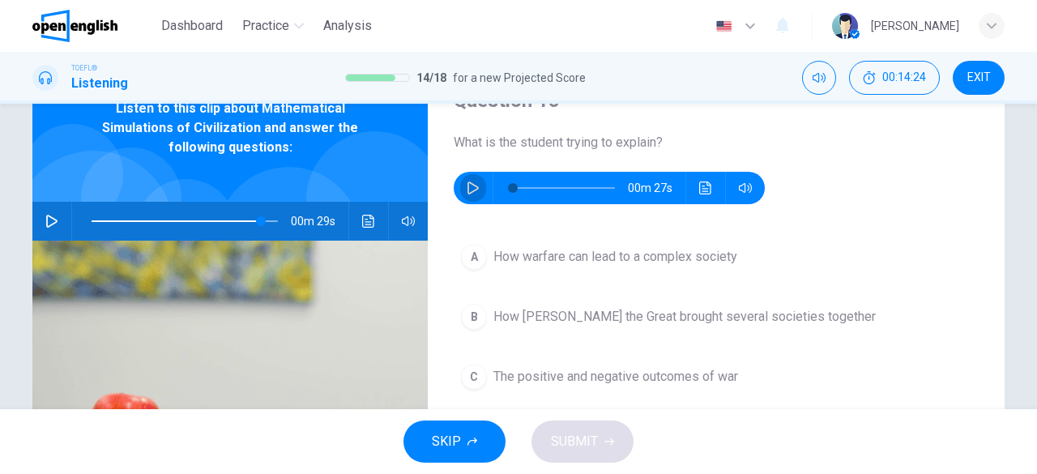
click at [477, 187] on button "button" at bounding box center [473, 188] width 26 height 32
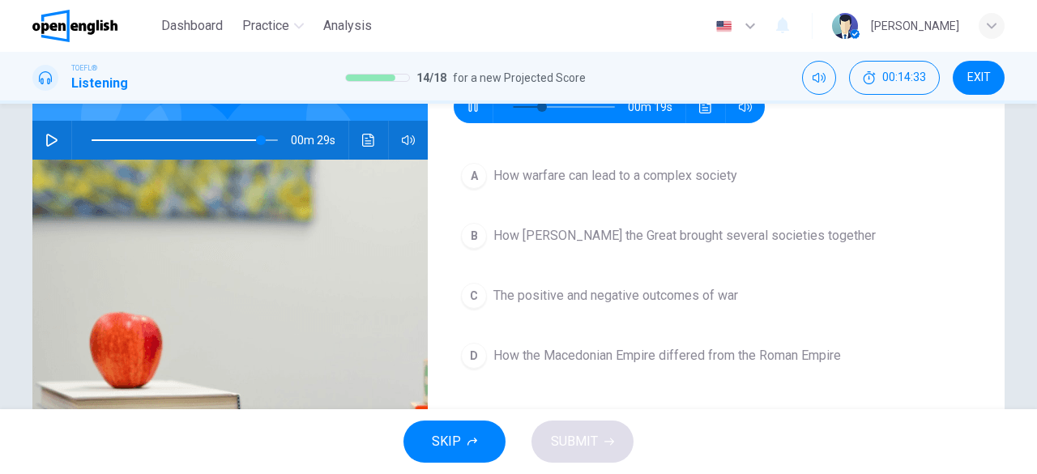
type input "**"
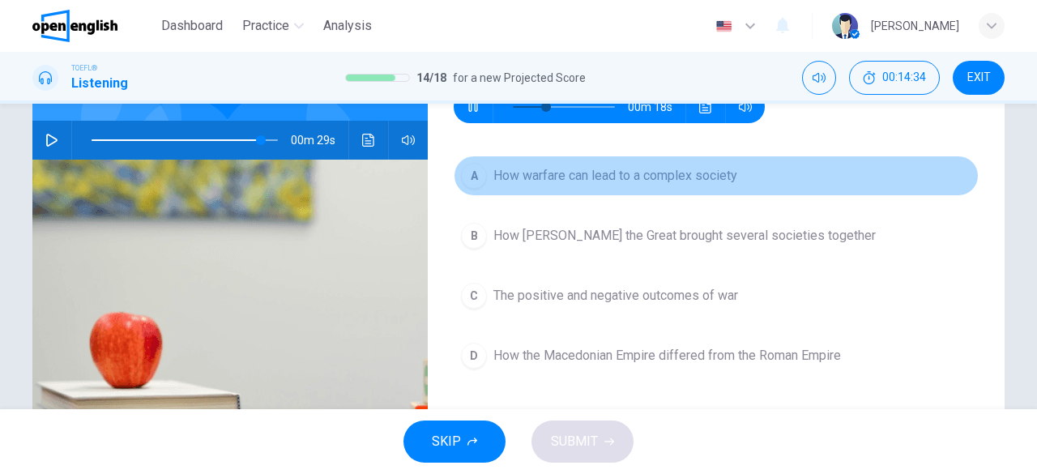
click at [648, 159] on button "A How warfare can lead to a complex society" at bounding box center [716, 176] width 525 height 41
type input "**"
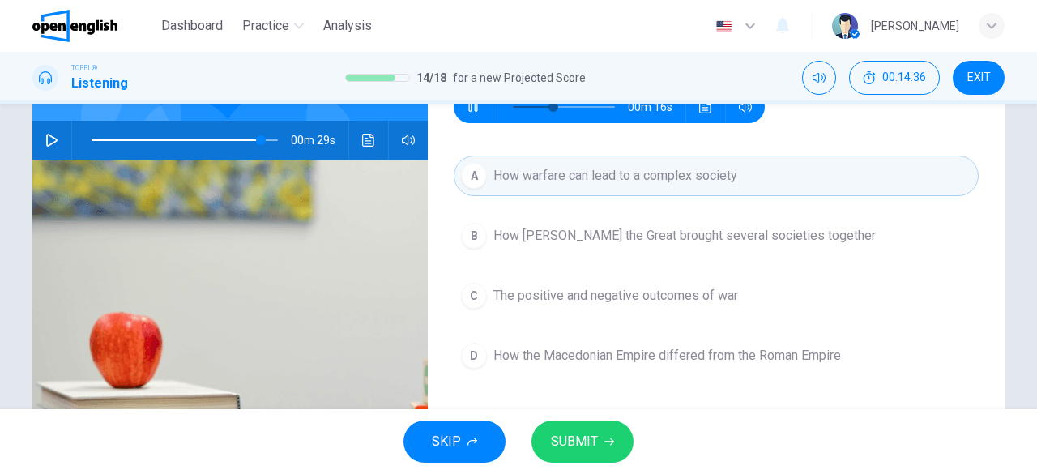
type input "**"
click at [584, 448] on span "SUBMIT" at bounding box center [574, 441] width 47 height 23
type input "**"
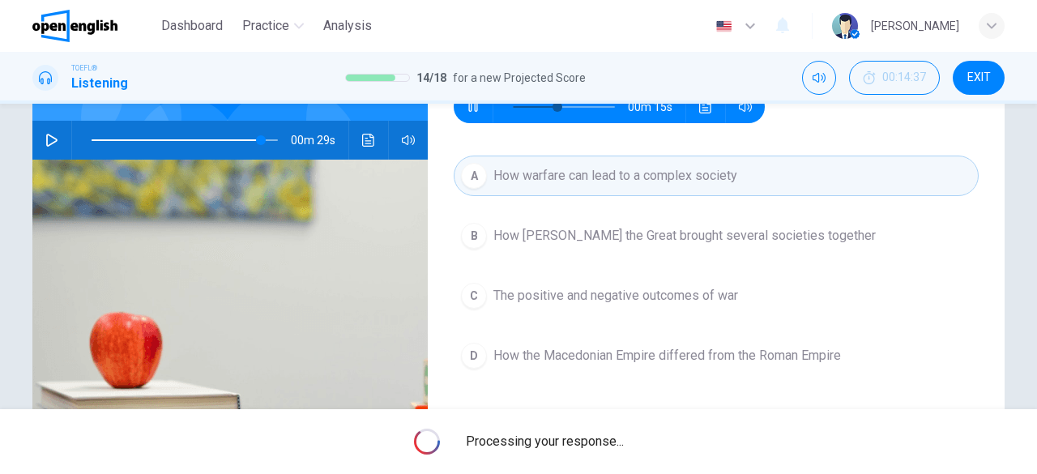
type input "**"
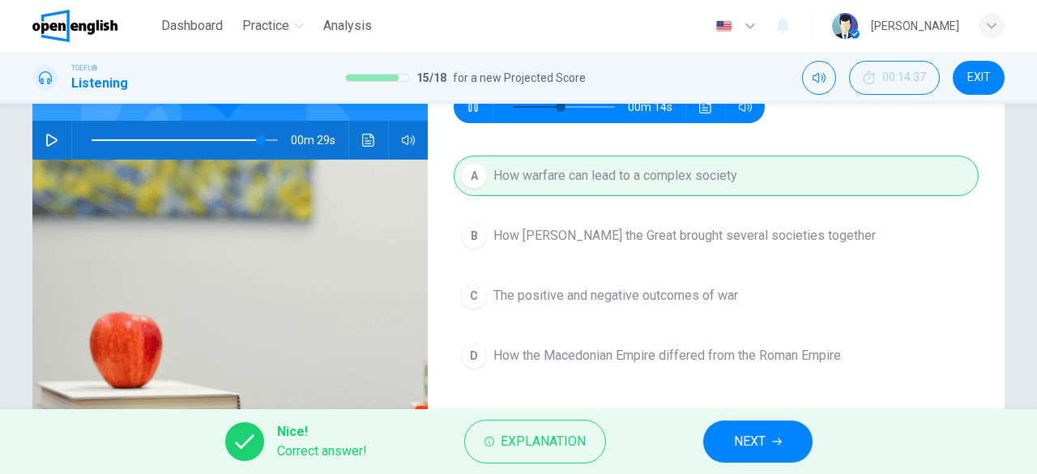
type input "**"
click at [786, 430] on button "NEXT" at bounding box center [758, 442] width 109 height 42
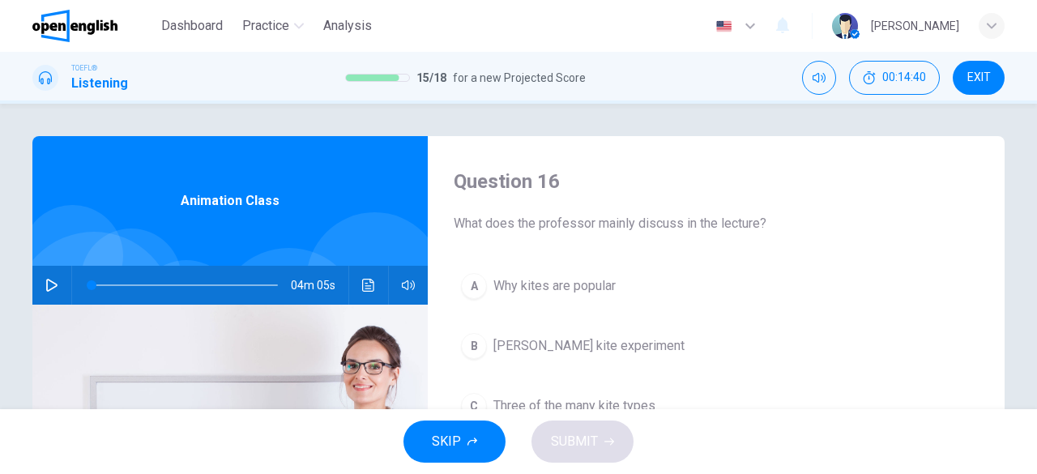
click at [55, 281] on button "button" at bounding box center [52, 285] width 26 height 39
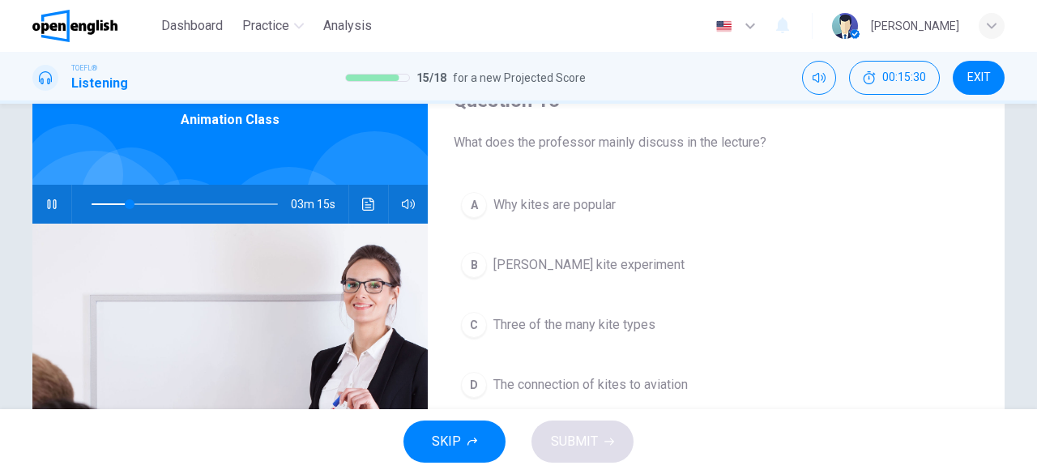
click at [661, 383] on span "The connection of kites to aviation" at bounding box center [591, 384] width 195 height 19
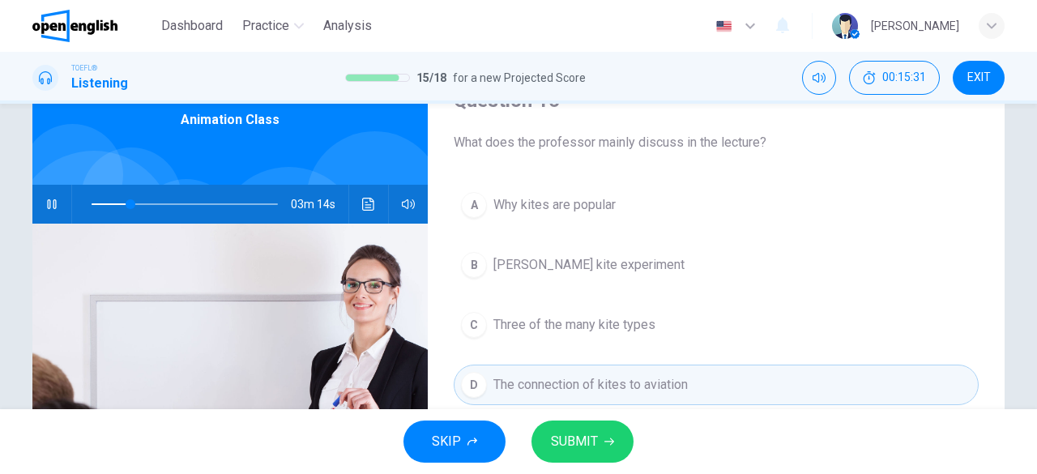
click at [609, 424] on button "SUBMIT" at bounding box center [583, 442] width 102 height 42
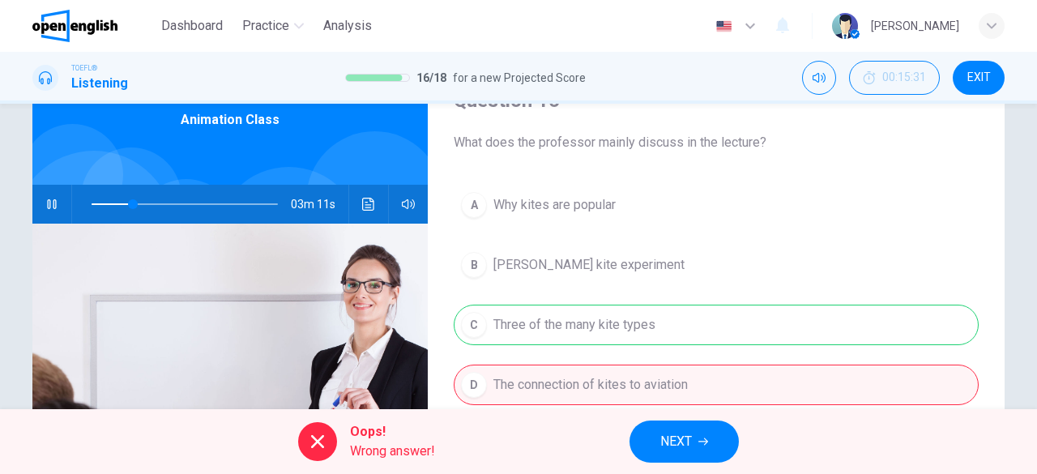
click at [686, 447] on span "NEXT" at bounding box center [677, 441] width 32 height 23
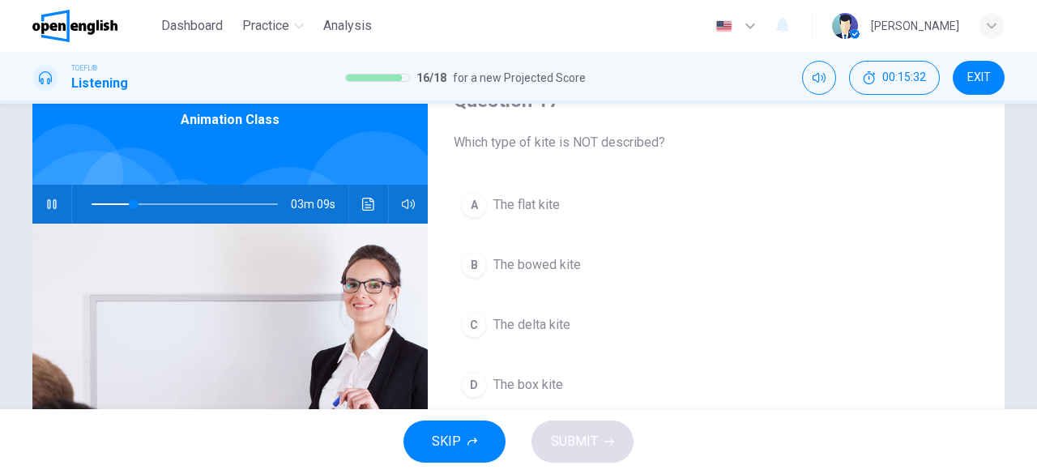
click at [53, 208] on icon "button" at bounding box center [51, 204] width 13 height 13
click at [556, 336] on button "C The delta kite" at bounding box center [716, 325] width 525 height 41
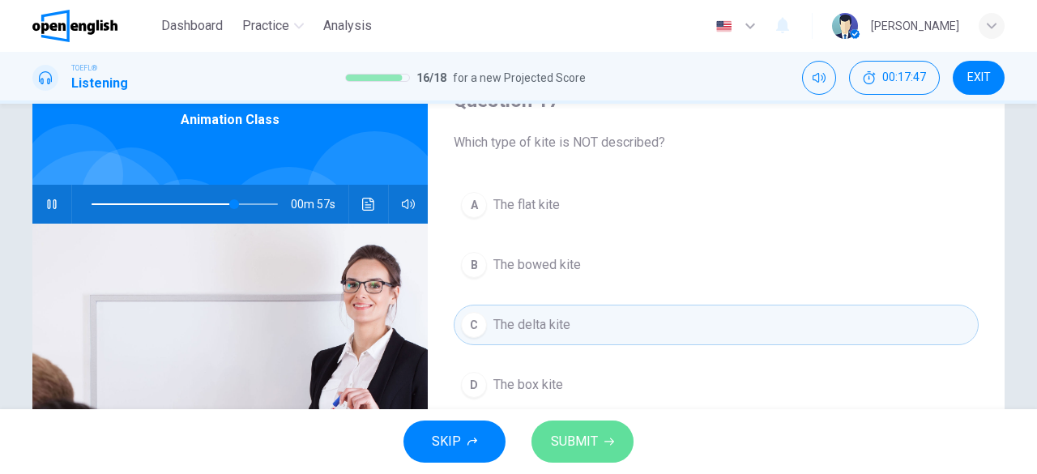
click at [562, 422] on button "SUBMIT" at bounding box center [583, 442] width 102 height 42
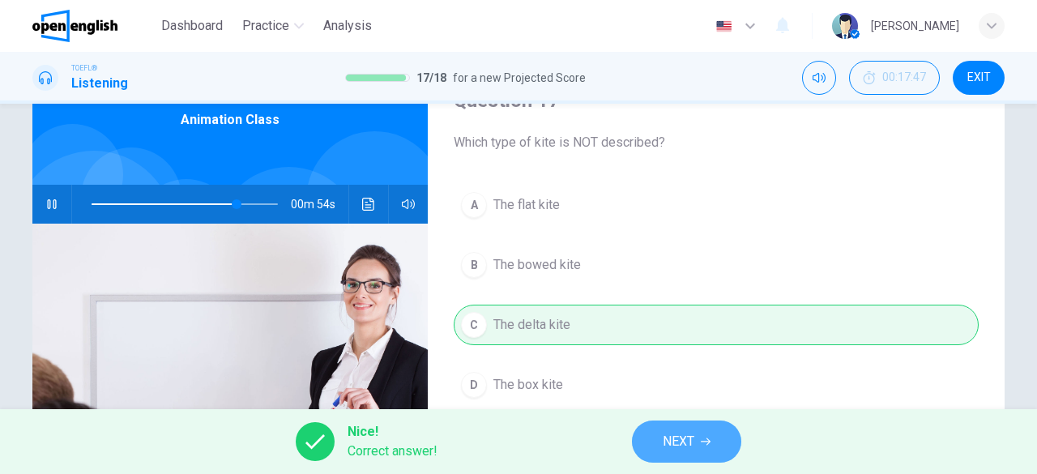
click at [657, 437] on button "NEXT" at bounding box center [686, 442] width 109 height 42
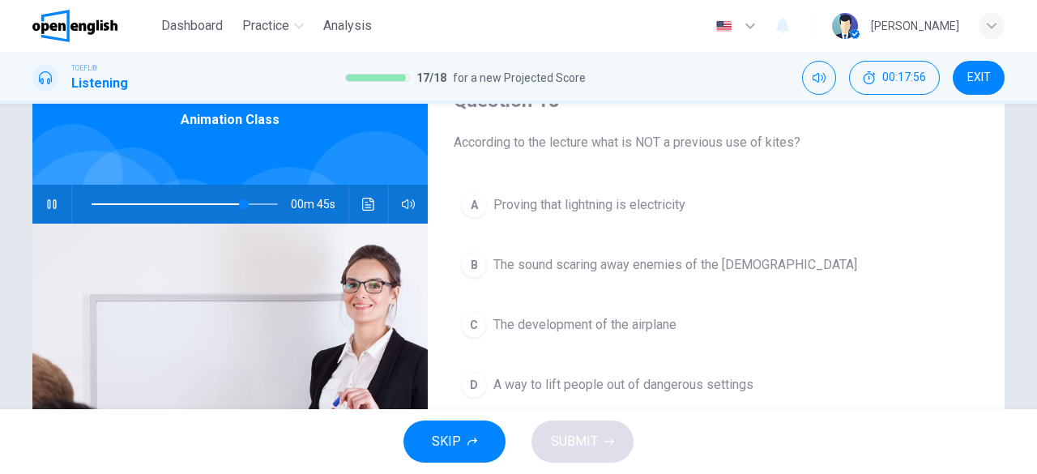
click at [669, 395] on button "D A way to lift people out of dangerous settings" at bounding box center [716, 385] width 525 height 41
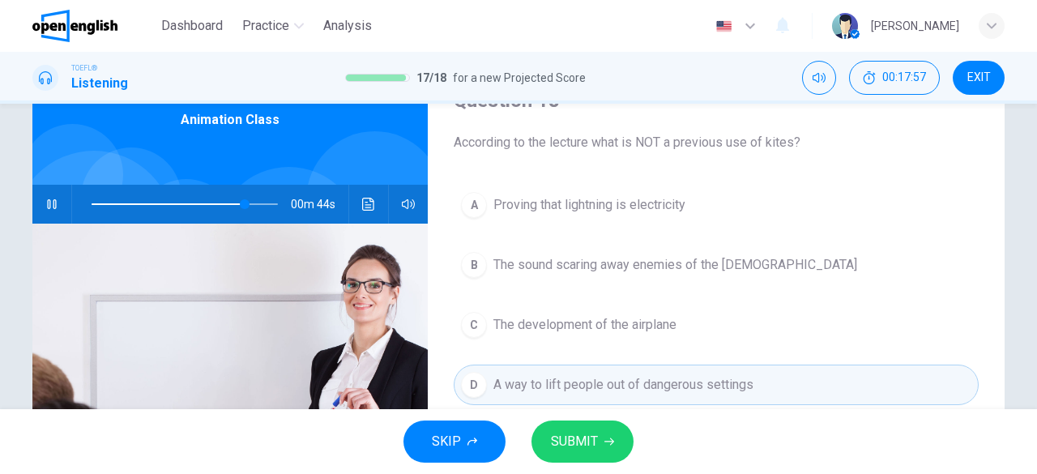
click at [617, 426] on button "SUBMIT" at bounding box center [583, 442] width 102 height 42
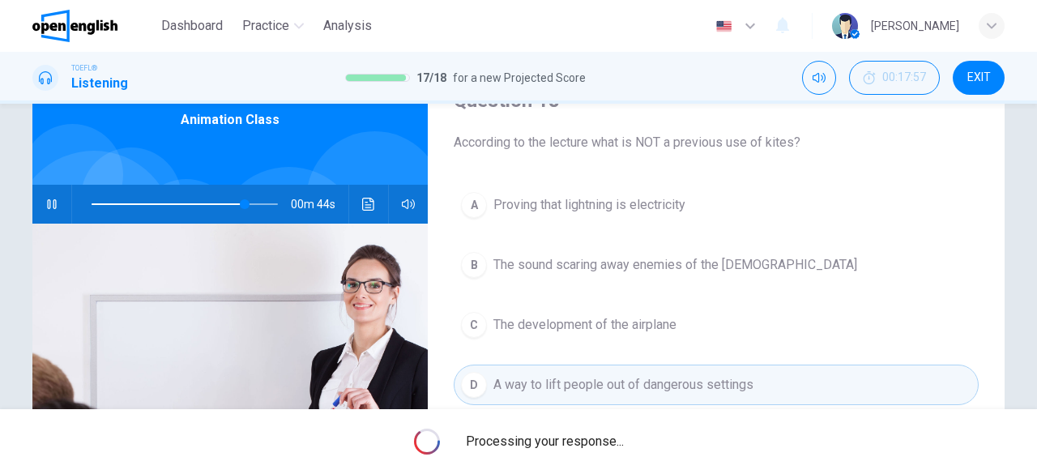
type input "**"
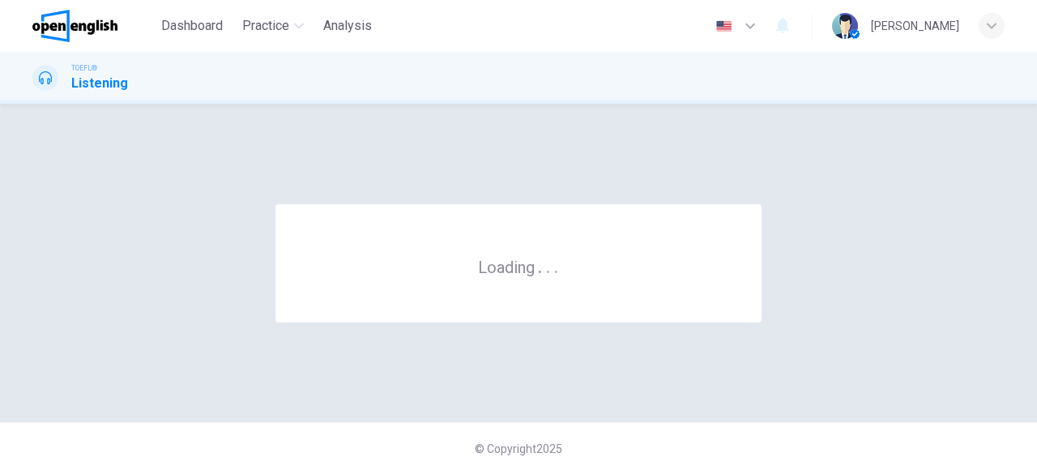
scroll to position [0, 0]
